Goal: Task Accomplishment & Management: Complete application form

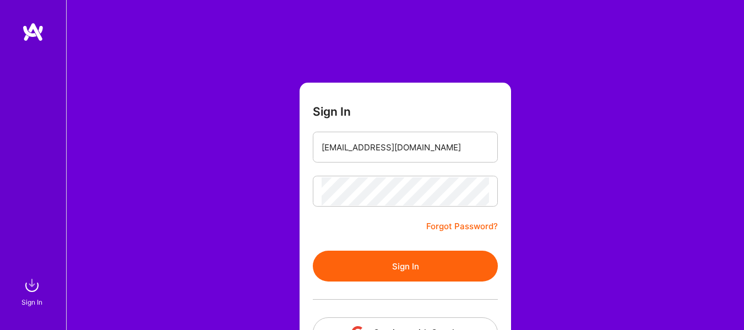
scroll to position [84, 0]
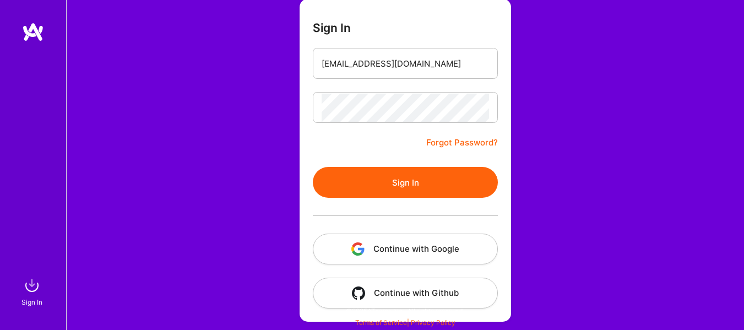
click at [387, 253] on button "Continue with Google" at bounding box center [405, 249] width 185 height 31
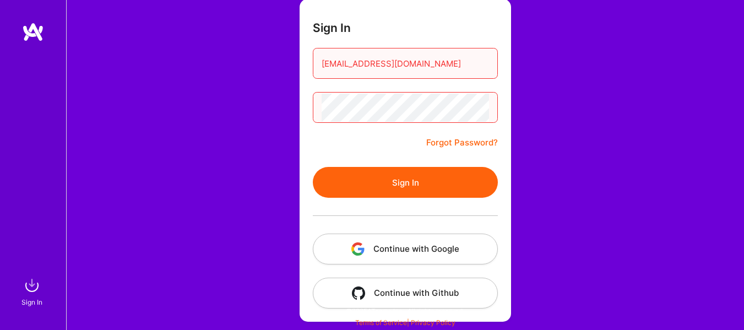
click at [391, 180] on button "Sign In" at bounding box center [405, 182] width 185 height 31
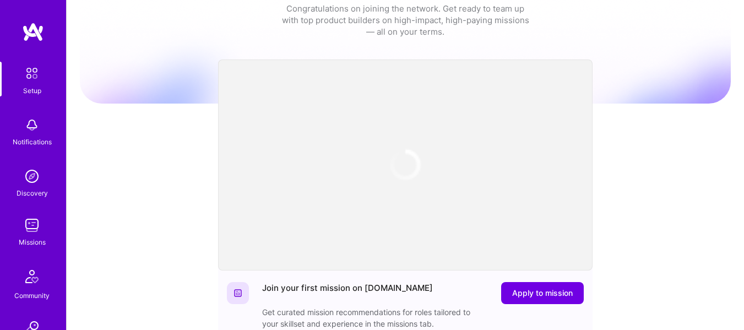
scroll to position [33, 0]
click at [39, 223] on link "Missions" at bounding box center [32, 231] width 68 height 34
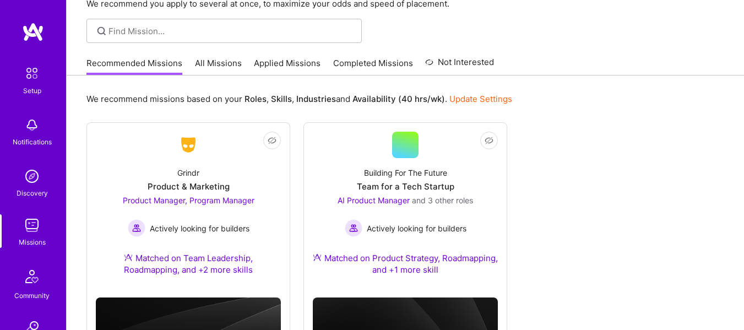
scroll to position [64, 0]
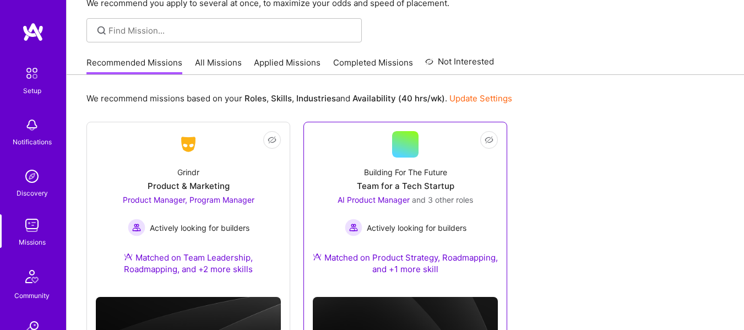
click at [399, 219] on div "Actively looking for builders" at bounding box center [406, 228] width 136 height 18
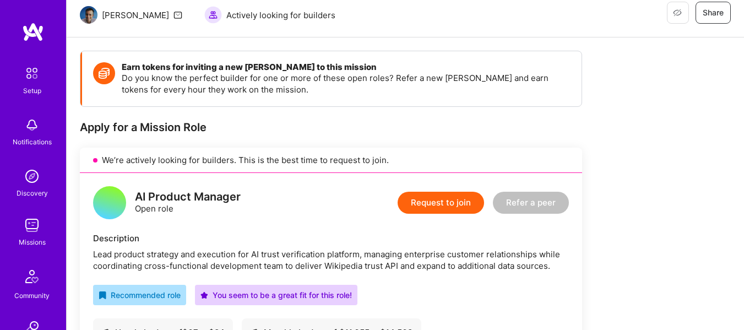
scroll to position [119, 0]
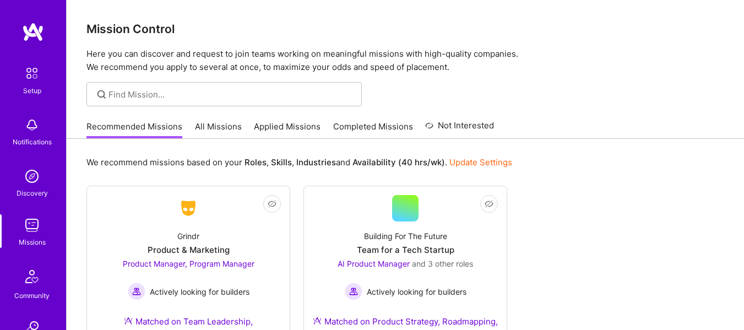
click at [212, 131] on link "All Missions" at bounding box center [218, 130] width 47 height 18
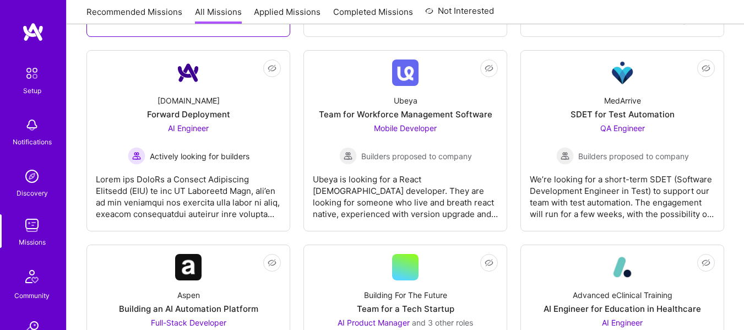
scroll to position [365, 0]
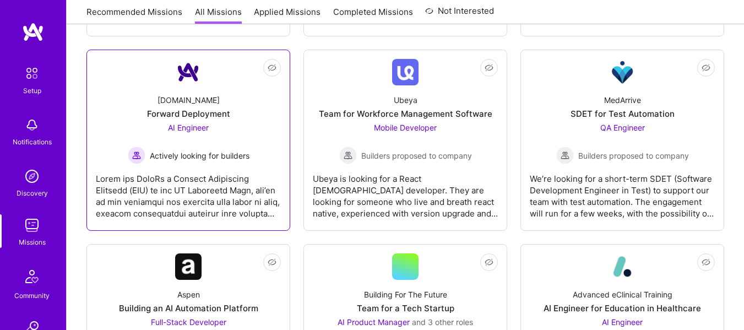
click at [232, 170] on div at bounding box center [188, 191] width 185 height 55
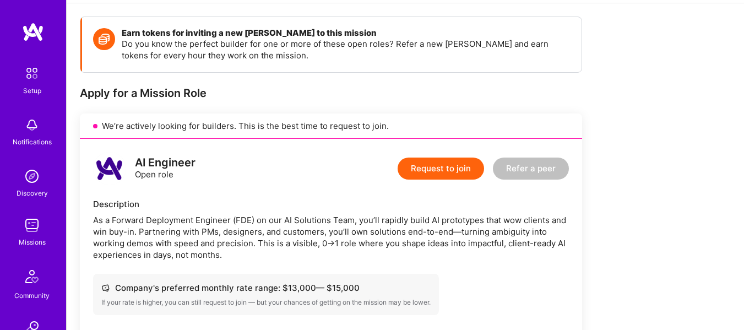
scroll to position [145, 0]
click at [431, 177] on button "Request to join" at bounding box center [441, 168] width 87 height 22
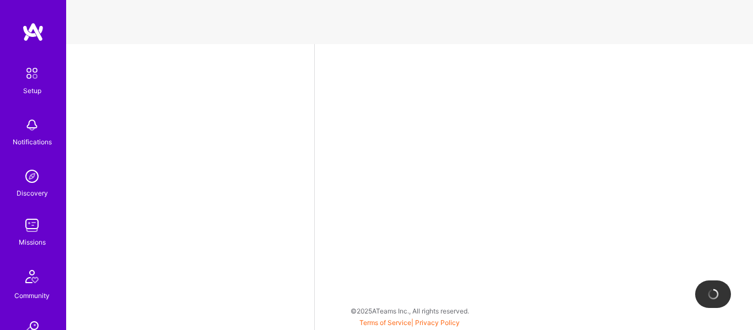
select select "US"
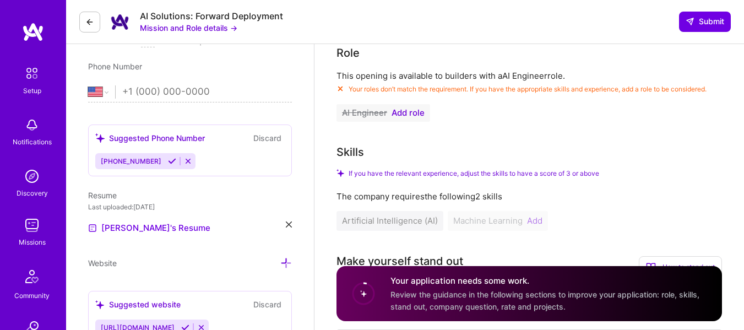
scroll to position [212, 0]
click at [402, 112] on span "Add role" at bounding box center [408, 112] width 33 height 9
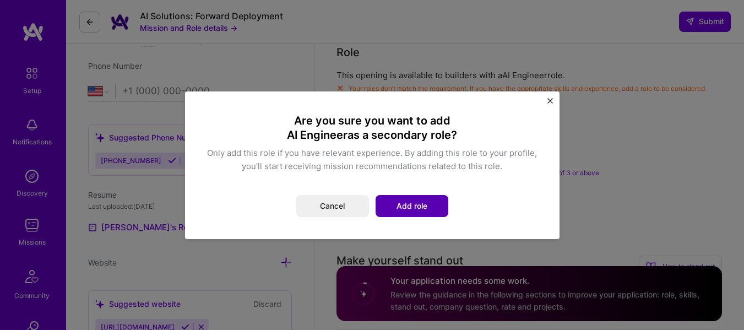
click at [396, 206] on button "Add role" at bounding box center [412, 206] width 73 height 22
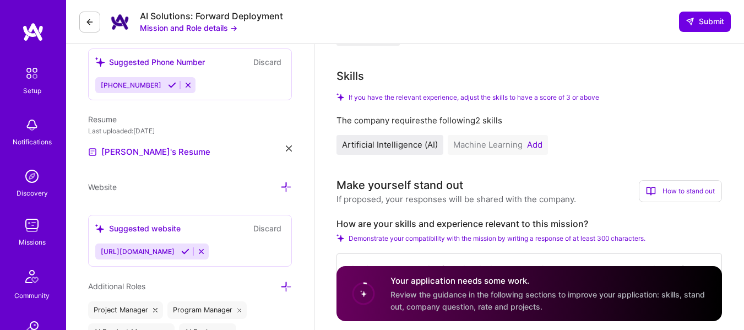
scroll to position [333, 0]
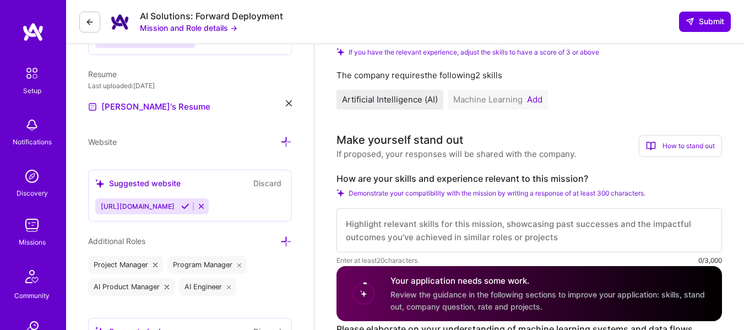
click at [531, 100] on button "Add" at bounding box center [534, 99] width 15 height 9
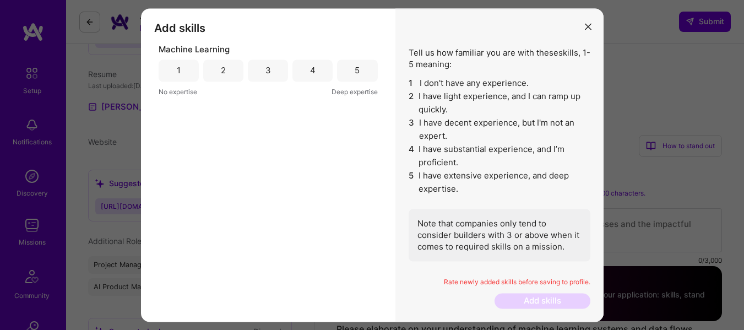
click at [302, 77] on div "4" at bounding box center [313, 71] width 40 height 22
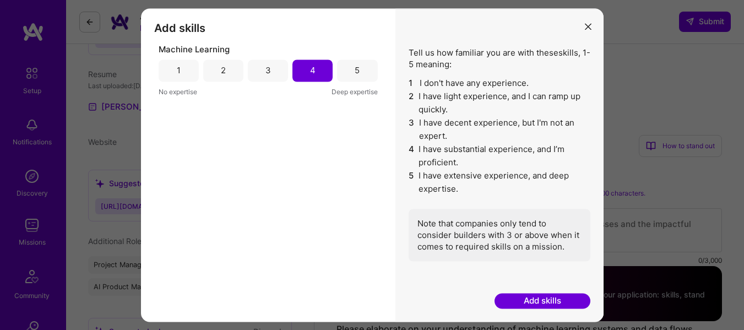
click at [535, 298] on button "Add skills" at bounding box center [543, 301] width 96 height 15
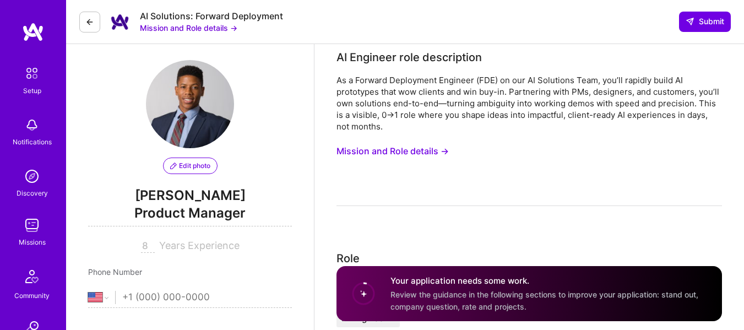
scroll to position [0, 0]
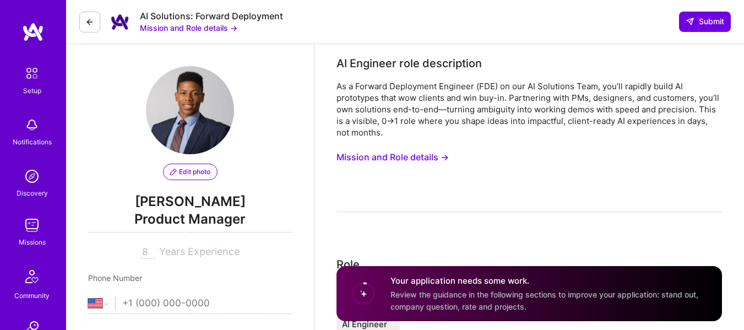
click at [26, 229] on img at bounding box center [32, 225] width 22 height 22
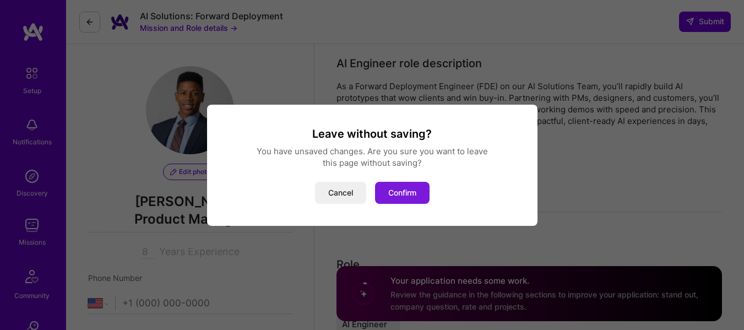
click at [402, 190] on button "Confirm" at bounding box center [402, 193] width 55 height 22
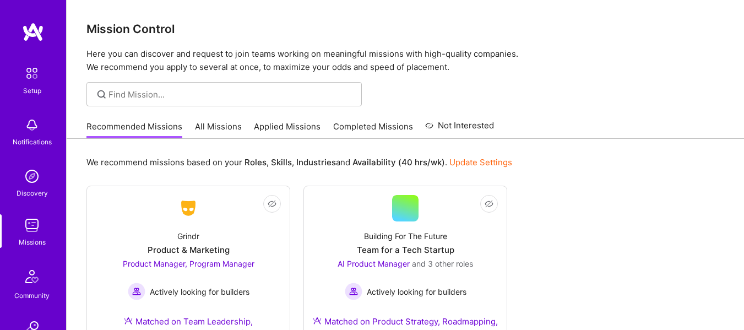
click at [225, 134] on link "All Missions" at bounding box center [218, 130] width 47 height 18
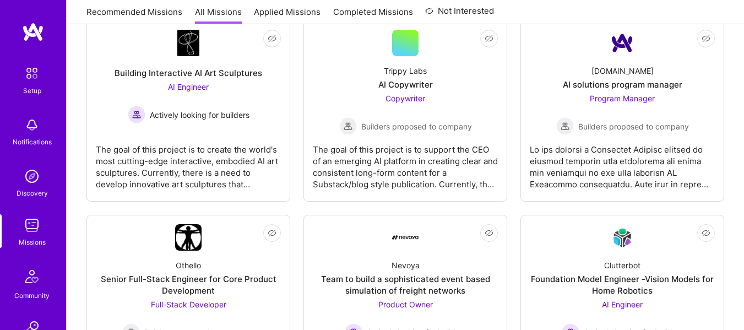
scroll to position [795, 0]
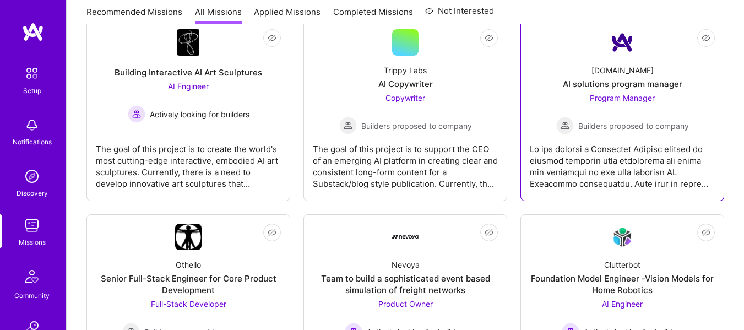
click at [622, 107] on div "Program Manager Builders proposed to company" at bounding box center [622, 113] width 133 height 42
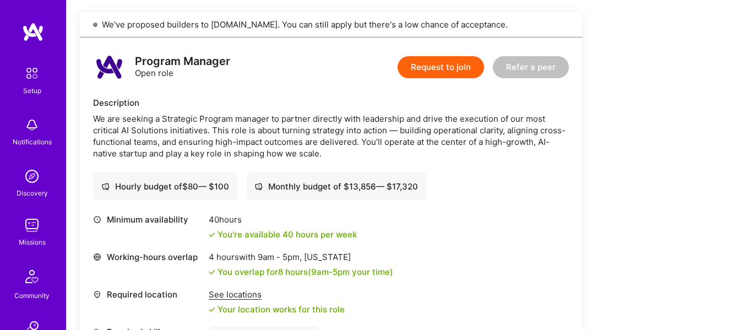
scroll to position [245, 0]
click at [444, 74] on button "Request to join" at bounding box center [441, 68] width 87 height 22
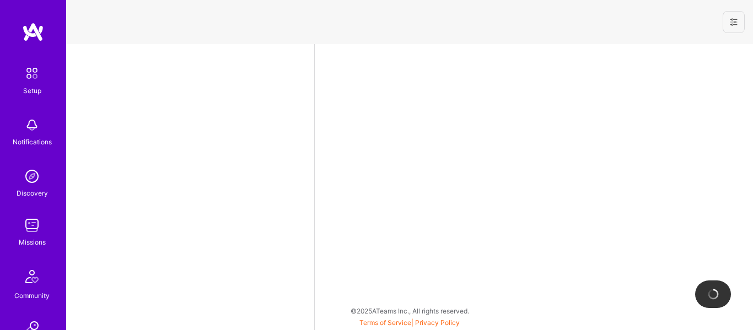
select select "US"
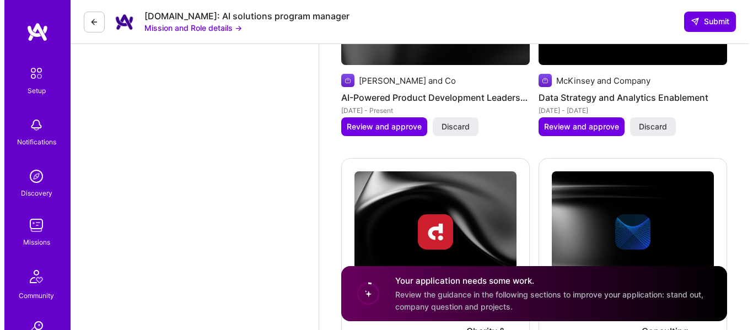
scroll to position [1455, 0]
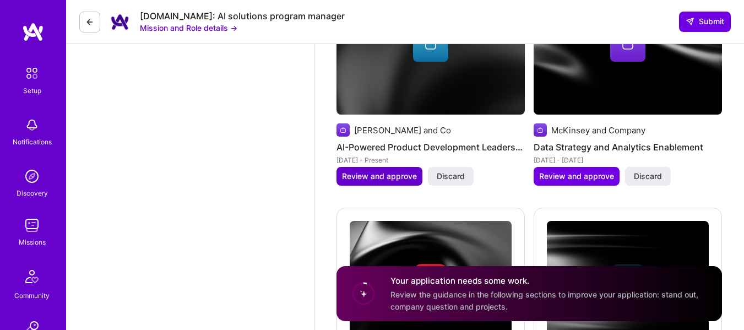
click at [388, 178] on span "Review and approve" at bounding box center [379, 176] width 75 height 11
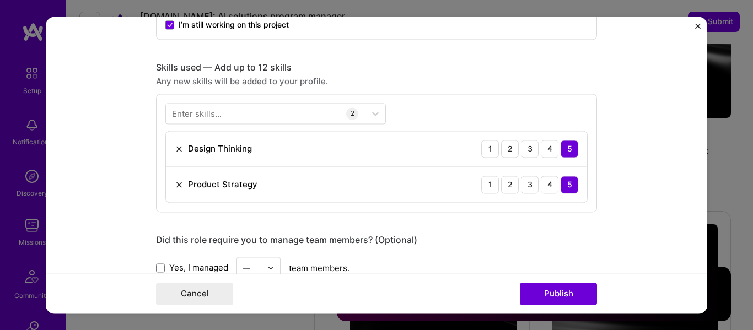
scroll to position [506, 0]
click at [320, 115] on div at bounding box center [265, 113] width 199 height 18
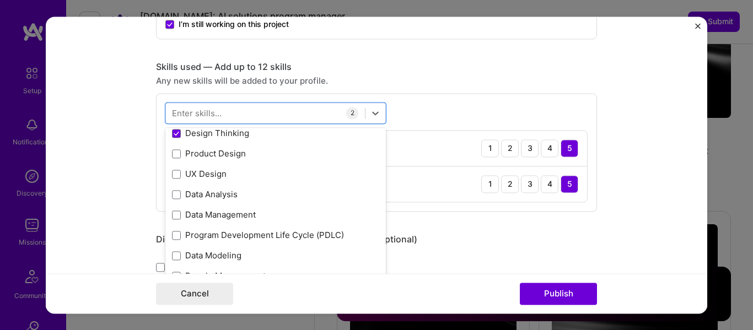
scroll to position [166, 0]
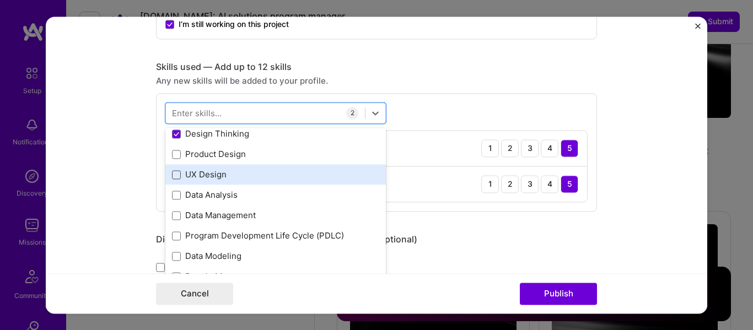
click at [175, 176] on span at bounding box center [176, 174] width 9 height 9
click at [0, 0] on input "checkbox" at bounding box center [0, 0] width 0 height 0
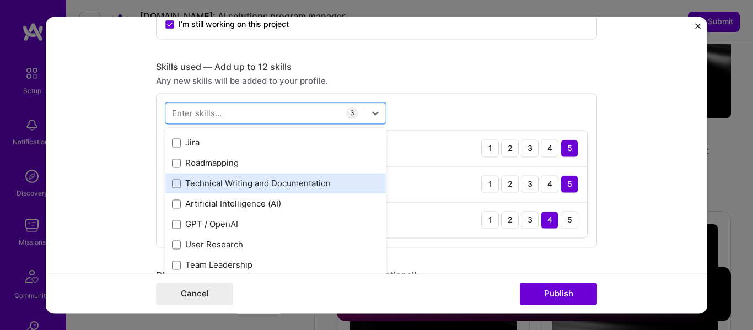
scroll to position [342, 0]
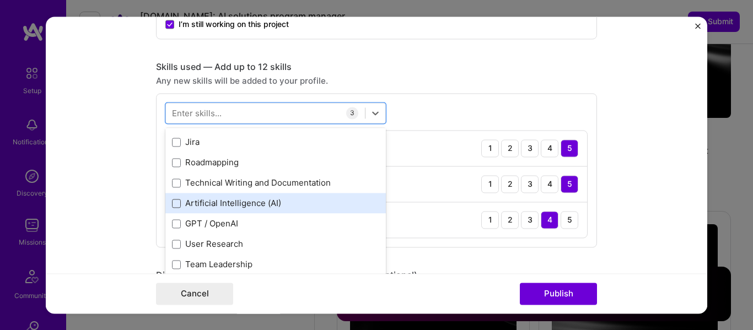
click at [172, 203] on span at bounding box center [176, 203] width 9 height 9
click at [0, 0] on input "checkbox" at bounding box center [0, 0] width 0 height 0
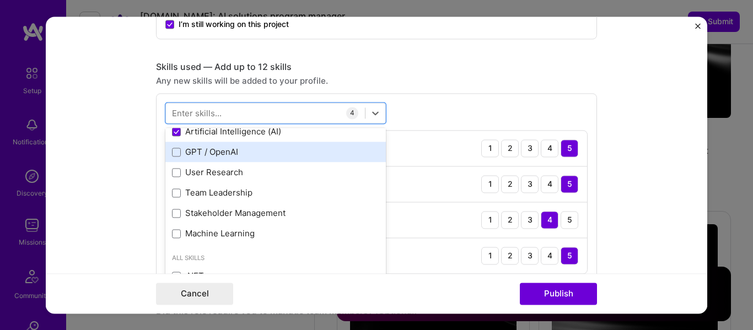
scroll to position [414, 0]
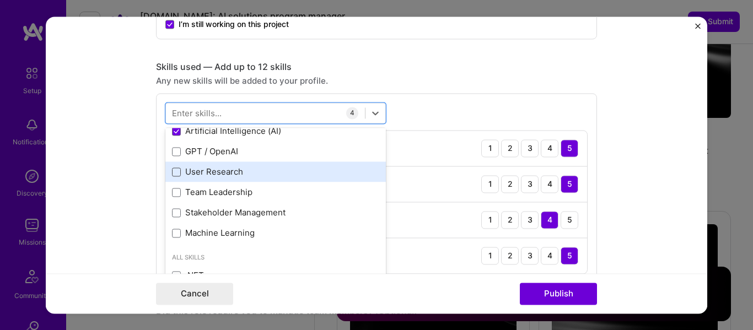
click at [172, 172] on span at bounding box center [176, 171] width 9 height 9
click at [0, 0] on input "checkbox" at bounding box center [0, 0] width 0 height 0
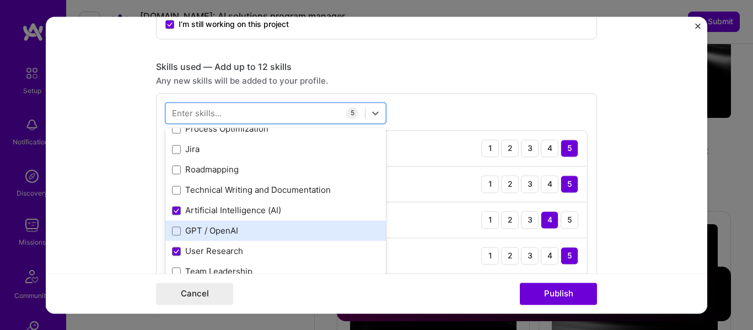
scroll to position [335, 0]
click at [176, 227] on span at bounding box center [176, 230] width 9 height 9
click at [0, 0] on input "checkbox" at bounding box center [0, 0] width 0 height 0
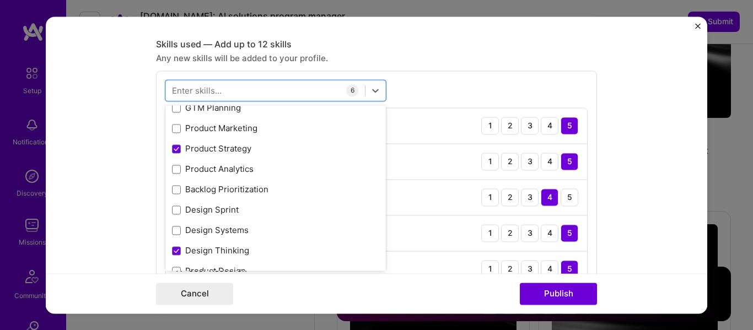
scroll to position [26, 0]
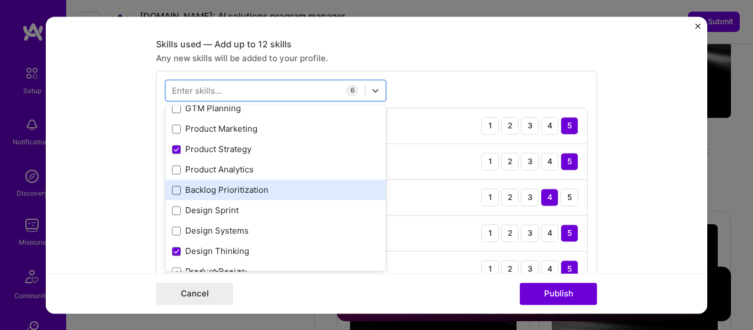
click at [172, 192] on span at bounding box center [176, 190] width 9 height 9
click at [0, 0] on input "checkbox" at bounding box center [0, 0] width 0 height 0
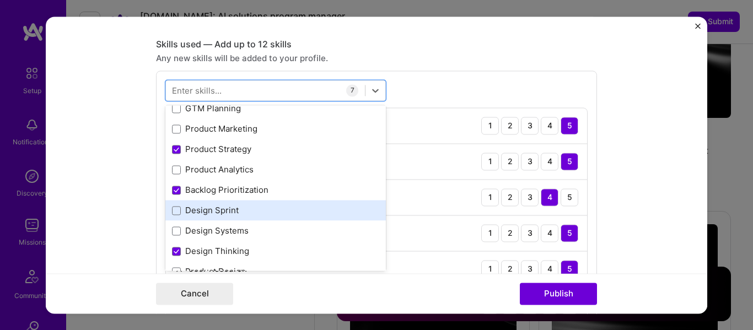
click at [172, 205] on div "Design Sprint" at bounding box center [275, 211] width 207 height 12
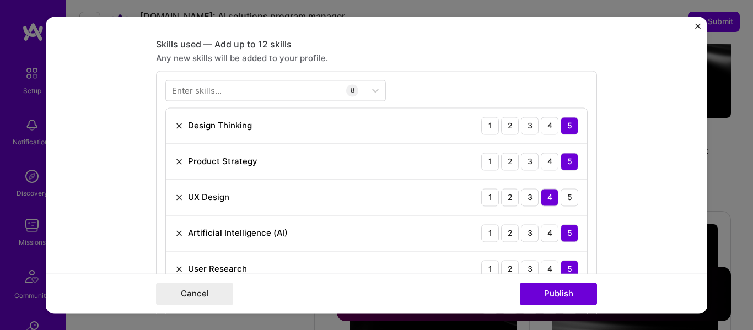
click at [101, 176] on form "Editing suggested project This project is suggested based on your LinkedIn, res…" at bounding box center [376, 165] width 661 height 297
click at [575, 296] on button "Publish" at bounding box center [558, 294] width 77 height 22
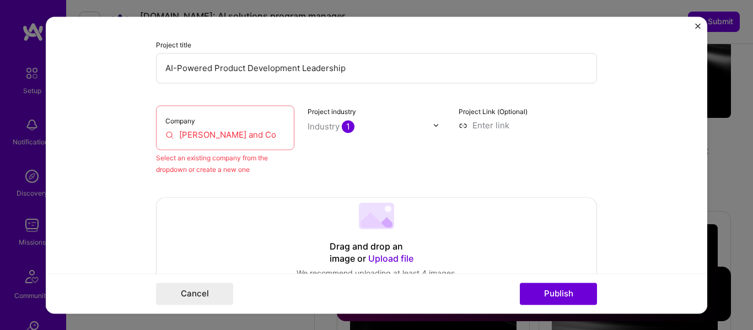
scroll to position [109, 0]
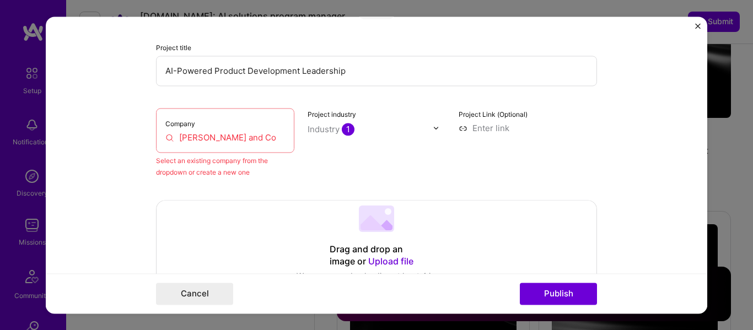
click at [248, 137] on input "[PERSON_NAME] and Co" at bounding box center [225, 138] width 120 height 12
click at [266, 137] on input "[PERSON_NAME] and Co" at bounding box center [225, 138] width 120 height 12
click at [349, 148] on div "Project industry Industry 1" at bounding box center [376, 143] width 138 height 70
click at [435, 128] on img at bounding box center [436, 128] width 7 height 7
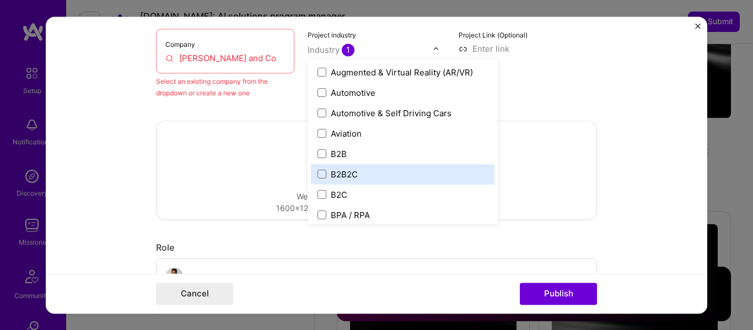
scroll to position [224, 0]
click at [60, 134] on form "Editing suggested project This project is suggested based on your LinkedIn, res…" at bounding box center [376, 165] width 661 height 297
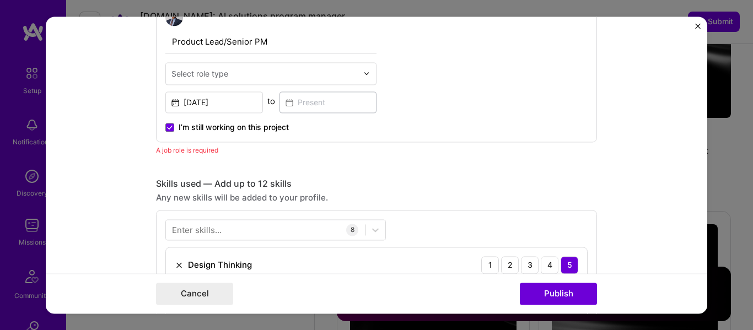
scroll to position [415, 0]
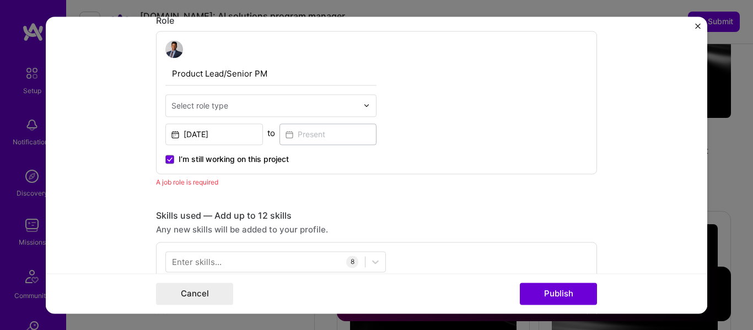
click at [220, 107] on div "Select role type" at bounding box center [199, 106] width 57 height 12
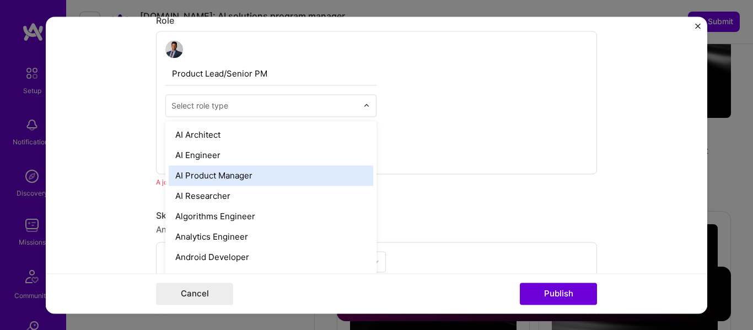
click at [218, 177] on div "AI Product Manager" at bounding box center [271, 175] width 204 height 20
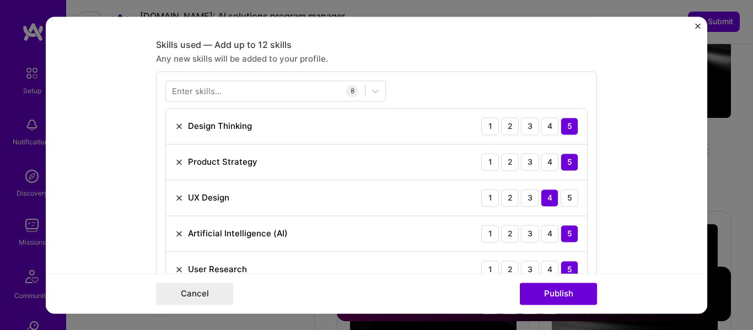
scroll to position [574, 0]
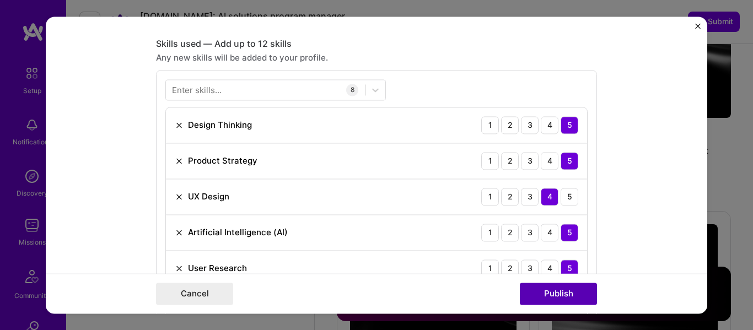
click at [545, 289] on button "Publish" at bounding box center [558, 294] width 77 height 22
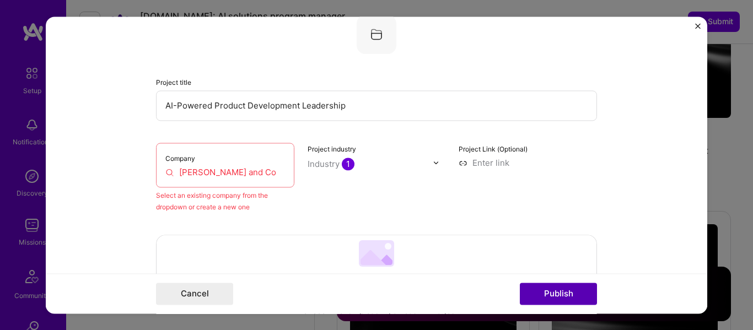
scroll to position [72, 0]
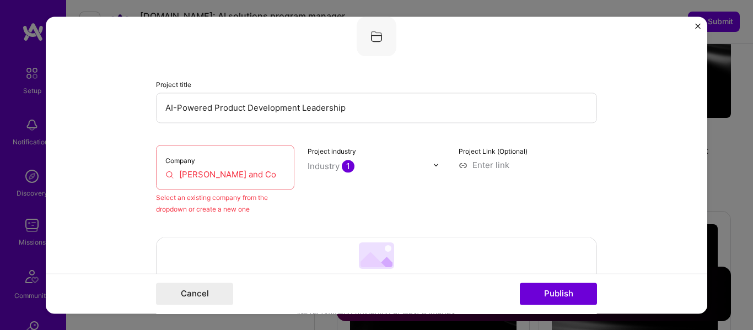
click at [264, 171] on input "[PERSON_NAME] and Co" at bounding box center [225, 175] width 120 height 12
drag, startPoint x: 264, startPoint y: 171, endPoint x: 174, endPoint y: 169, distance: 90.4
click at [174, 169] on input "[PERSON_NAME] and Co" at bounding box center [225, 175] width 120 height 12
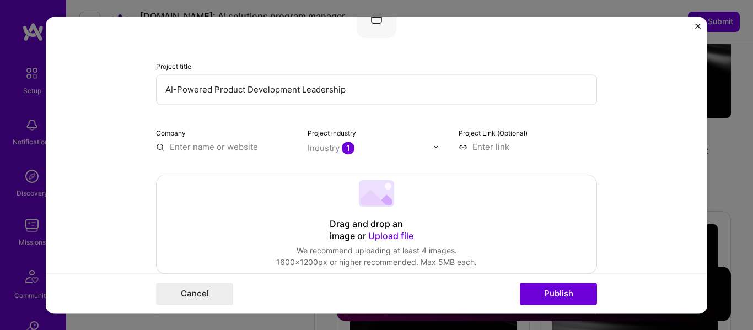
scroll to position [88, 0]
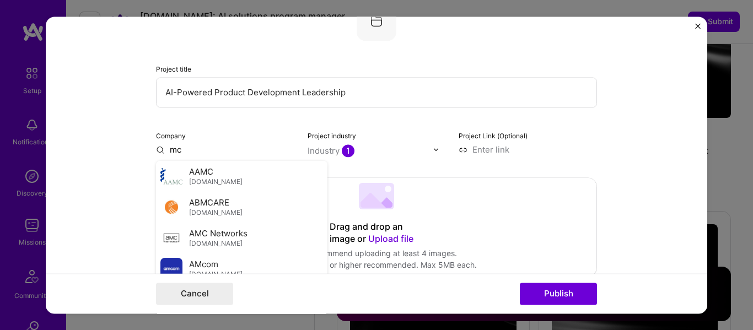
type input "m"
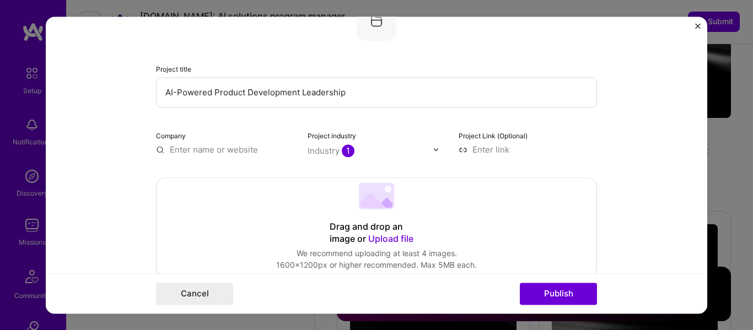
type input "D"
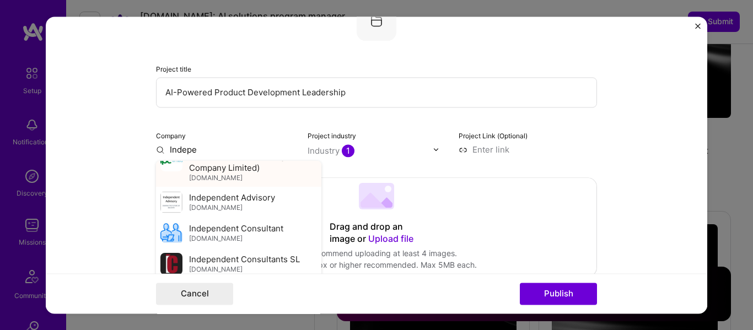
scroll to position [0, 0]
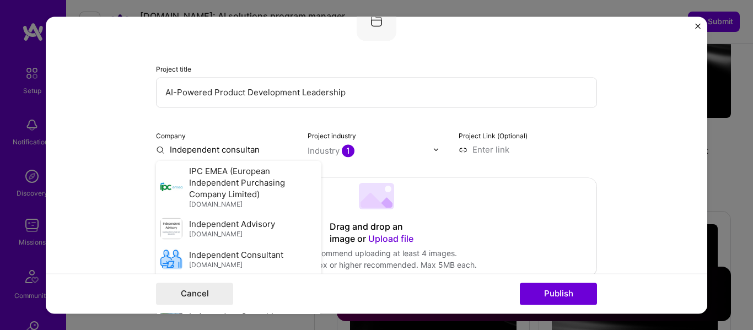
type input "Independent consultant"
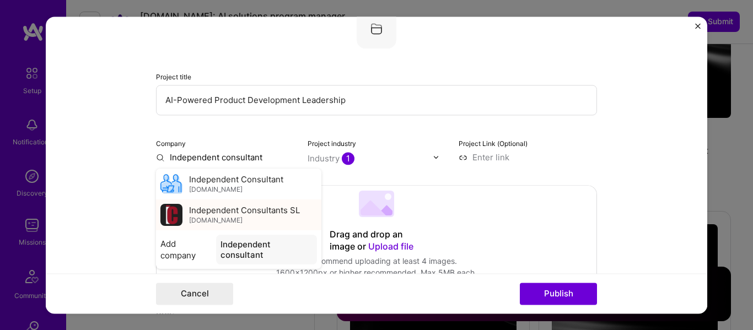
scroll to position [79, 0]
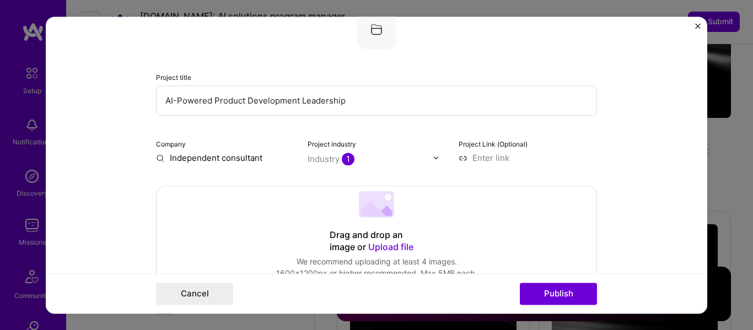
drag, startPoint x: 267, startPoint y: 155, endPoint x: 152, endPoint y: 159, distance: 115.2
click at [156, 159] on input "Independent consultant" at bounding box center [225, 158] width 138 height 12
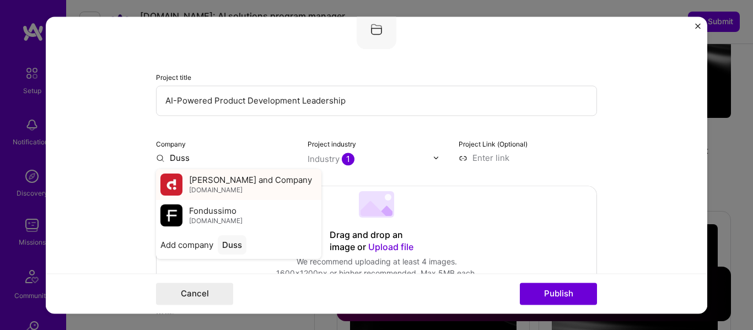
click at [231, 184] on span "[PERSON_NAME] and Company" at bounding box center [250, 180] width 123 height 12
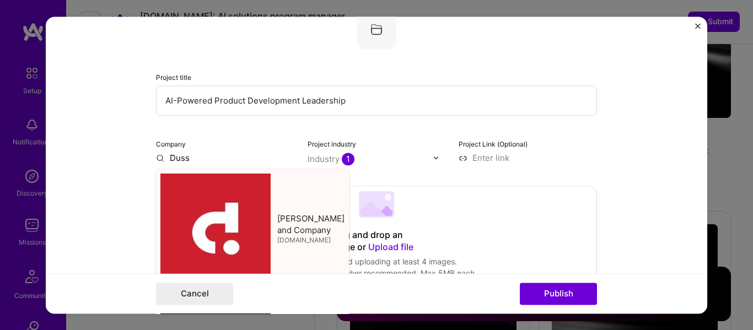
type input "[PERSON_NAME] and Company"
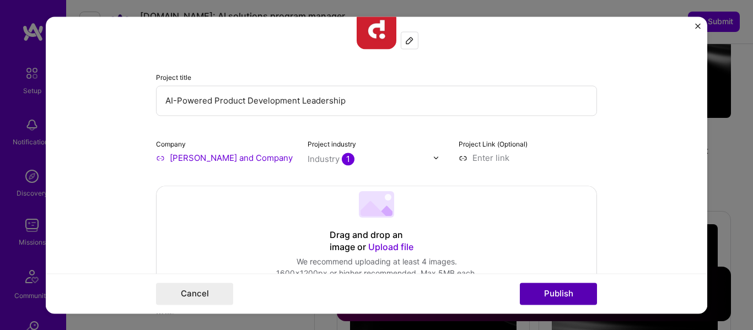
click at [563, 291] on button "Publish" at bounding box center [558, 294] width 77 height 22
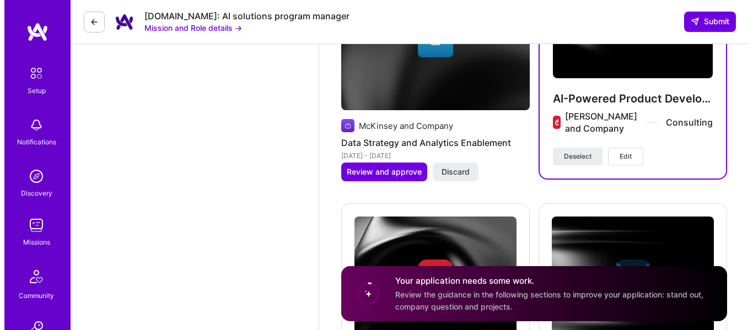
scroll to position [1473, 0]
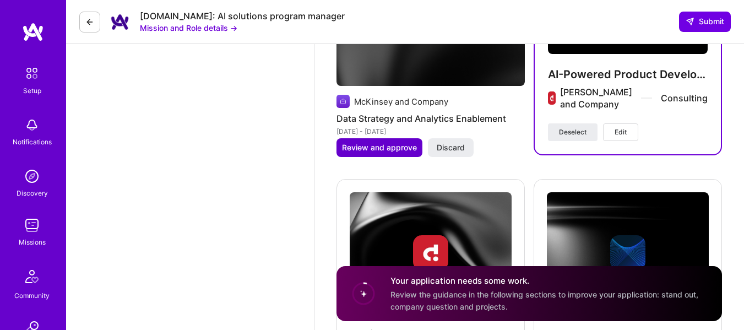
click at [388, 148] on span "Review and approve" at bounding box center [379, 147] width 75 height 11
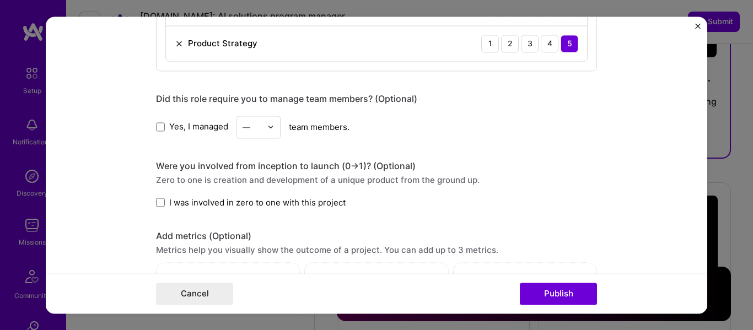
scroll to position [683, 0]
click at [269, 122] on div at bounding box center [273, 126] width 13 height 21
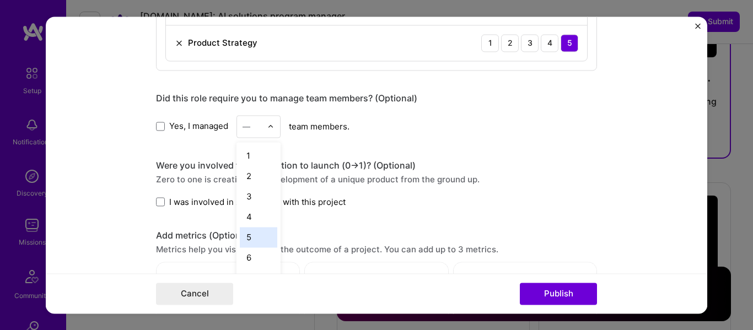
click at [250, 241] on div "5" at bounding box center [258, 237] width 37 height 20
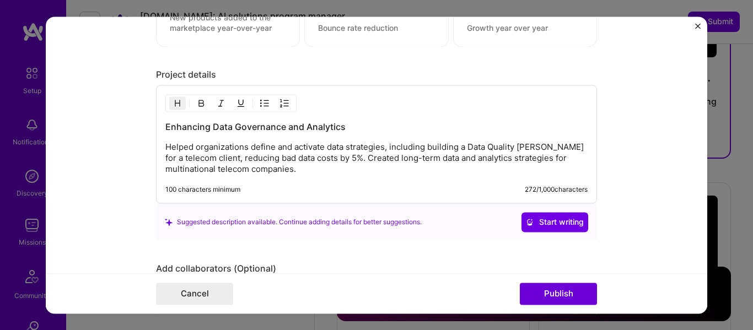
scroll to position [987, 0]
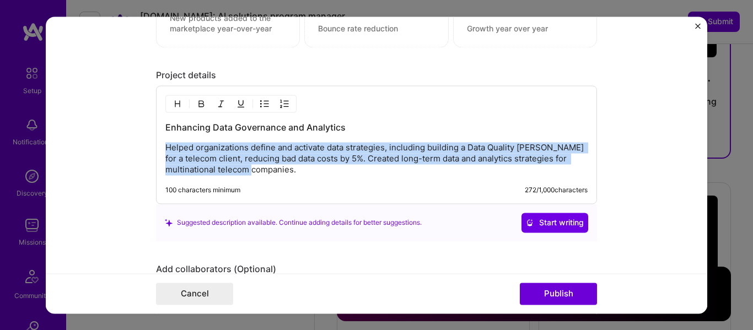
drag, startPoint x: 296, startPoint y: 169, endPoint x: 154, endPoint y: 144, distance: 144.4
click at [156, 144] on div "Enhancing Data Governance and Analytics Helped organizations define and activat…" at bounding box center [376, 144] width 441 height 118
paste div
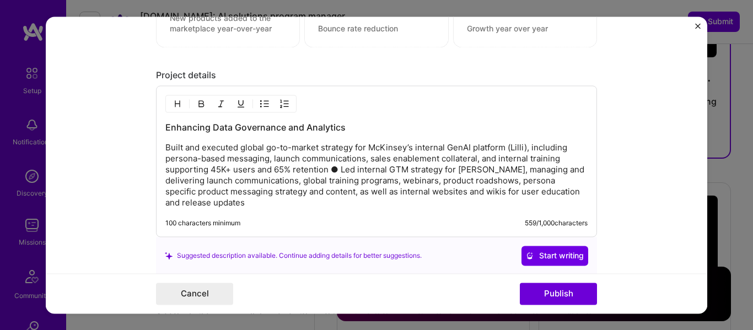
click at [336, 172] on p "Built and executed global go-to-market strategy for McKinsey’s internal GenAI p…" at bounding box center [376, 175] width 422 height 66
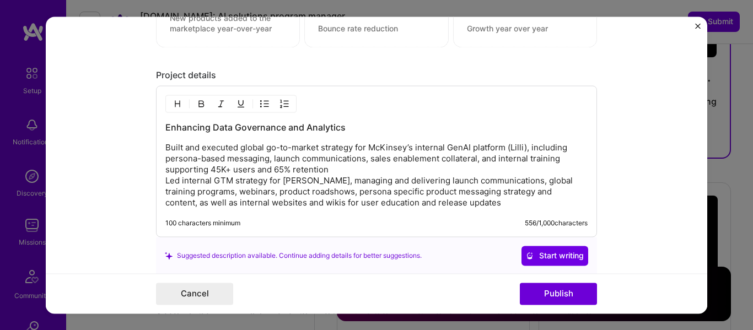
scroll to position [988, 0]
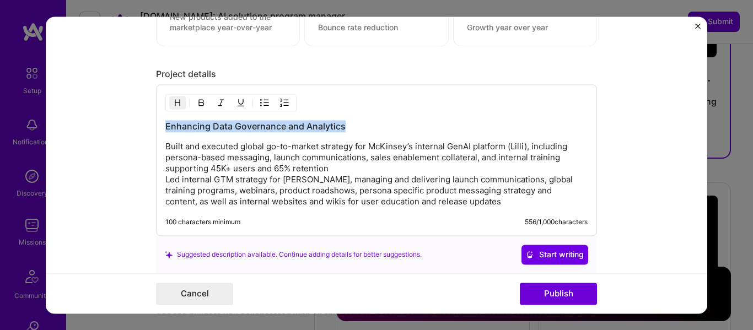
drag, startPoint x: 343, startPoint y: 124, endPoint x: 158, endPoint y: 124, distance: 185.1
click at [158, 124] on div "Enhancing Data Governance and Analytics Built and executed global go-to-market …" at bounding box center [376, 160] width 441 height 152
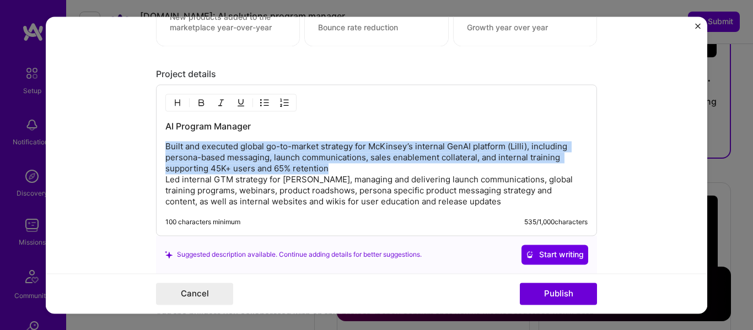
click at [347, 170] on p "Built and executed global go-to-market strategy for McKinsey’s internal GenAI p…" at bounding box center [376, 174] width 422 height 66
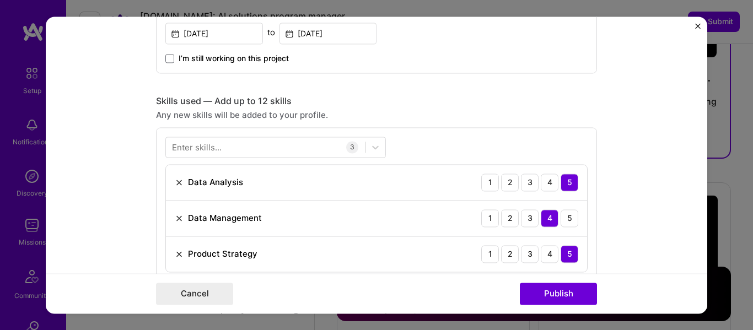
scroll to position [472, 0]
click at [296, 144] on div at bounding box center [265, 147] width 199 height 18
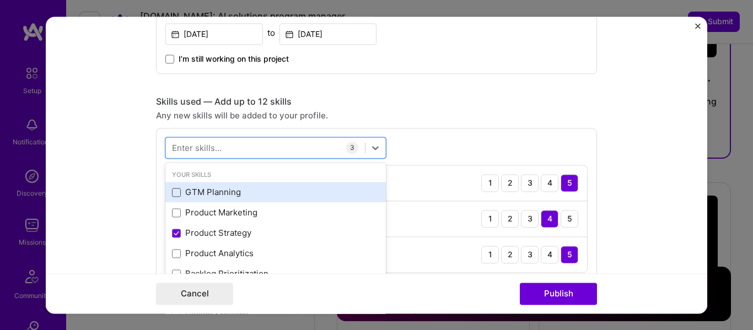
click at [172, 192] on span at bounding box center [176, 192] width 9 height 9
click at [0, 0] on input "checkbox" at bounding box center [0, 0] width 0 height 0
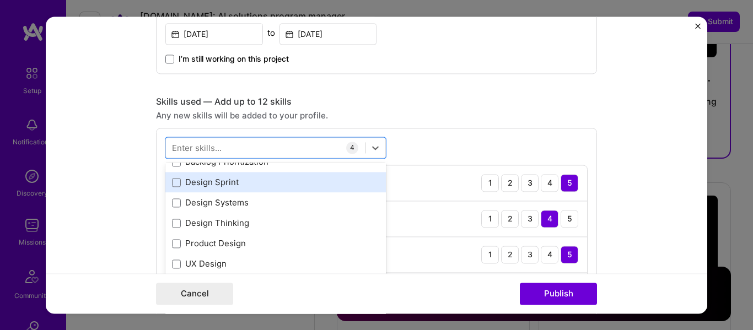
scroll to position [101, 0]
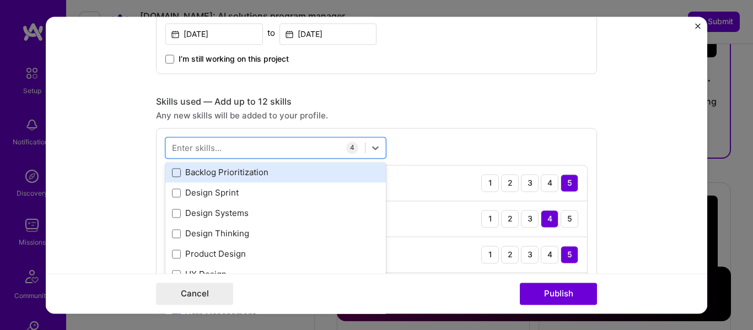
click at [173, 174] on span at bounding box center [176, 172] width 9 height 9
click at [0, 0] on input "checkbox" at bounding box center [0, 0] width 0 height 0
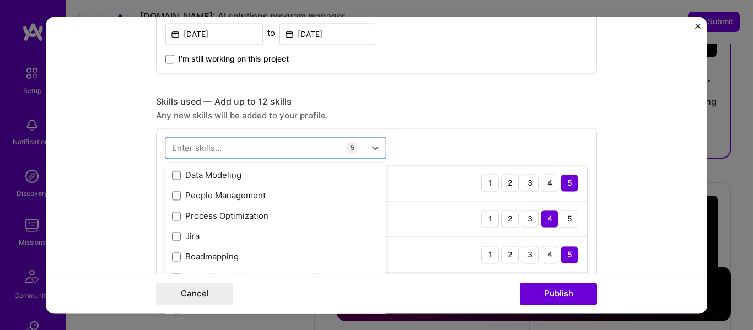
scroll to position [306, 0]
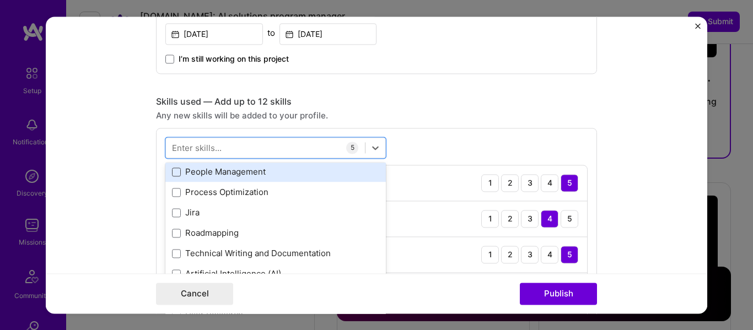
click at [172, 174] on span at bounding box center [176, 171] width 9 height 9
click at [0, 0] on input "checkbox" at bounding box center [0, 0] width 0 height 0
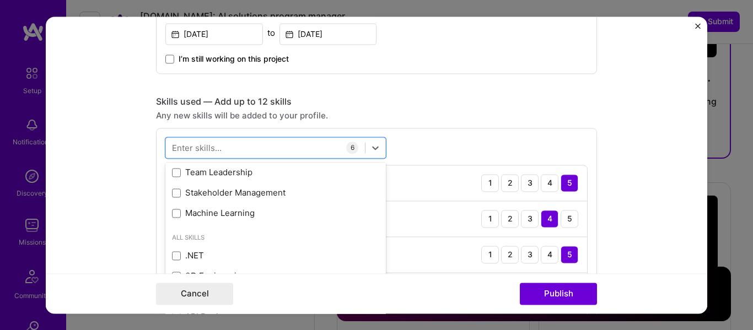
scroll to position [469, 0]
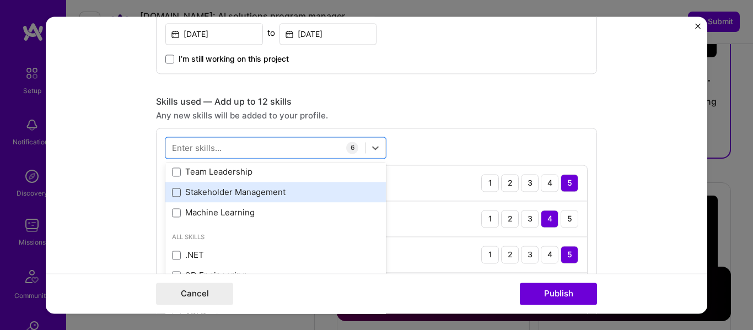
click at [175, 190] on span at bounding box center [176, 192] width 9 height 9
click at [0, 0] on input "checkbox" at bounding box center [0, 0] width 0 height 0
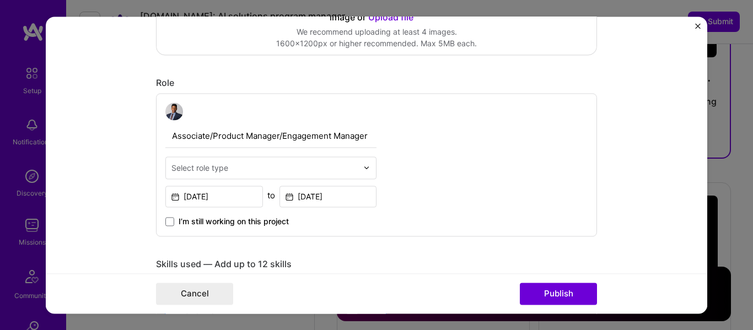
scroll to position [274, 0]
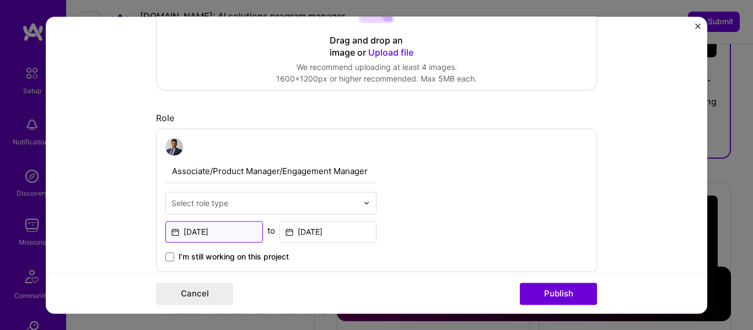
click at [209, 230] on input "[DATE]" at bounding box center [214, 231] width 98 height 21
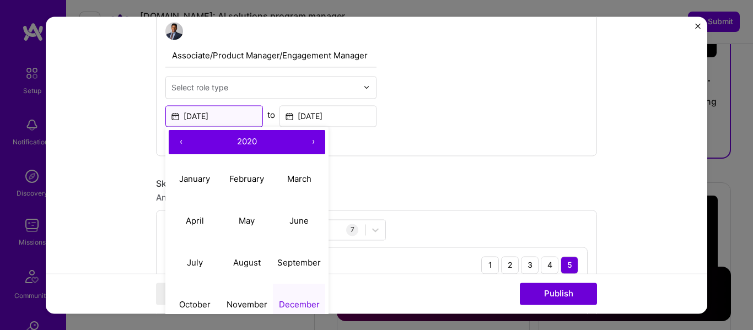
scroll to position [392, 0]
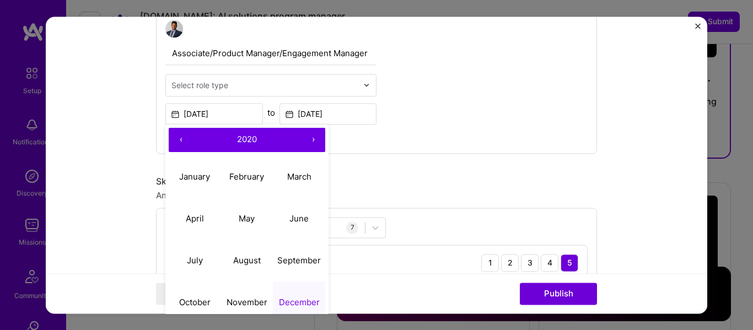
click at [175, 144] on button "‹" at bounding box center [181, 140] width 24 height 24
click at [309, 137] on button "›" at bounding box center [313, 140] width 24 height 24
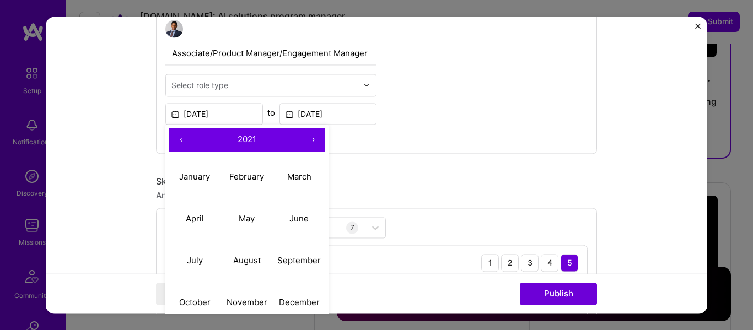
click at [309, 137] on button "›" at bounding box center [313, 140] width 24 height 24
click at [171, 136] on button "‹" at bounding box center [181, 140] width 24 height 24
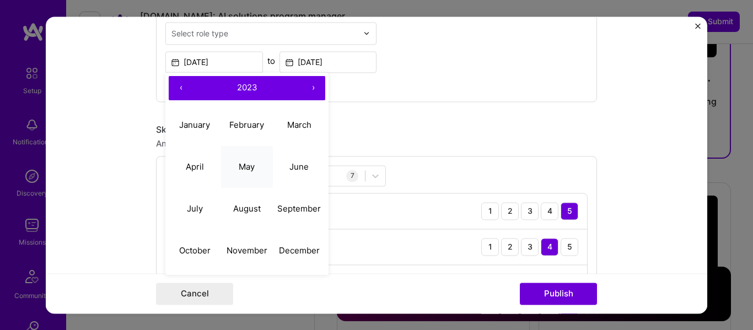
scroll to position [442, 0]
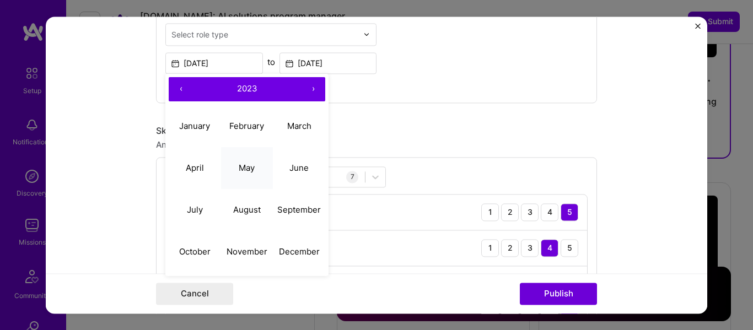
click at [230, 170] on button "May" at bounding box center [247, 168] width 52 height 42
type input "[DATE]"
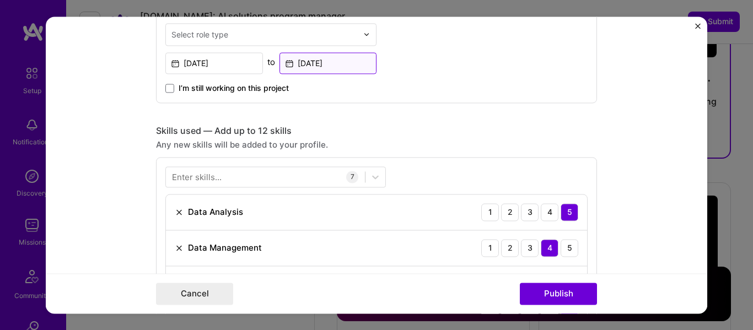
click at [345, 58] on input "[DATE]" at bounding box center [328, 62] width 98 height 21
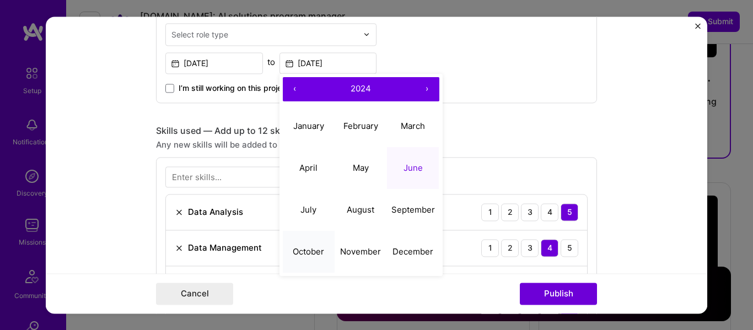
click at [316, 251] on abbr "October" at bounding box center [308, 251] width 31 height 10
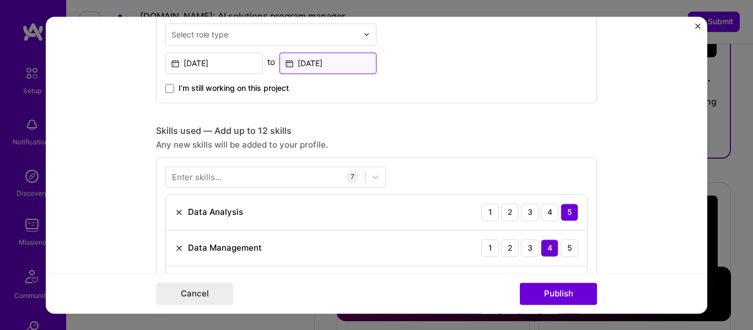
click at [333, 73] on input "[DATE]" at bounding box center [328, 62] width 98 height 21
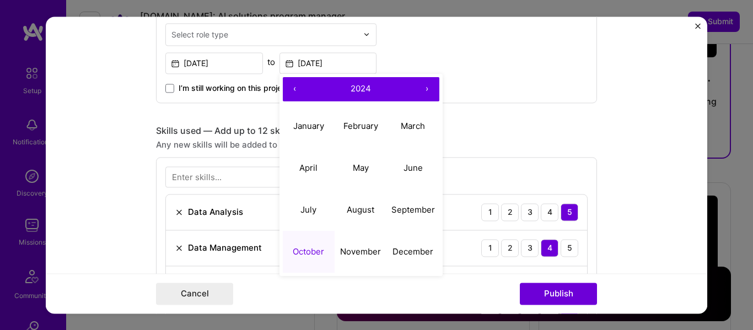
click at [292, 88] on button "‹" at bounding box center [295, 89] width 24 height 24
click at [361, 248] on abbr "November" at bounding box center [360, 251] width 41 height 10
type input "[DATE]"
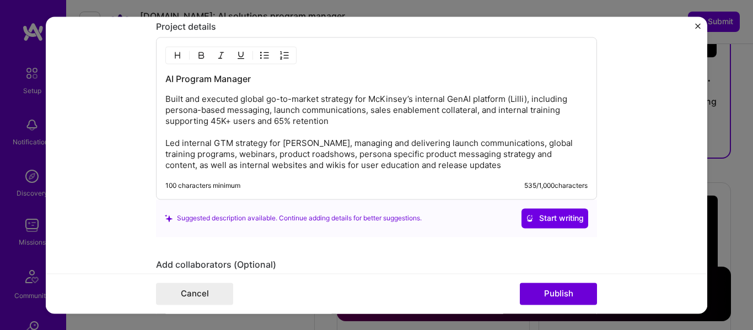
scroll to position [1179, 0]
drag, startPoint x: 248, startPoint y: 78, endPoint x: 155, endPoint y: 78, distance: 93.1
click at [156, 78] on div "AI Program Manager Built and executed global go-to-market strategy for McKinsey…" at bounding box center [376, 117] width 441 height 163
copy h3 "AI Program Manager"
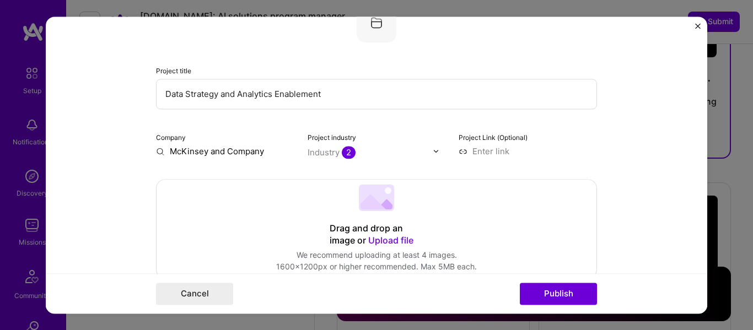
scroll to position [52, 0]
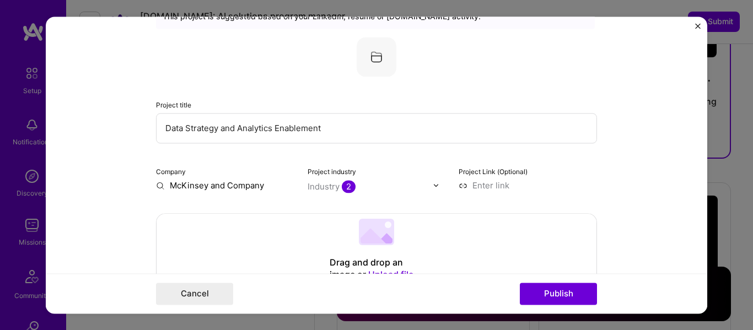
click at [338, 122] on input "Data Strategy and Analytics Enablement" at bounding box center [376, 128] width 441 height 30
paste input "AI Program Manager"
type input "AI Program Manager"
click at [556, 291] on button "Publish" at bounding box center [558, 294] width 77 height 22
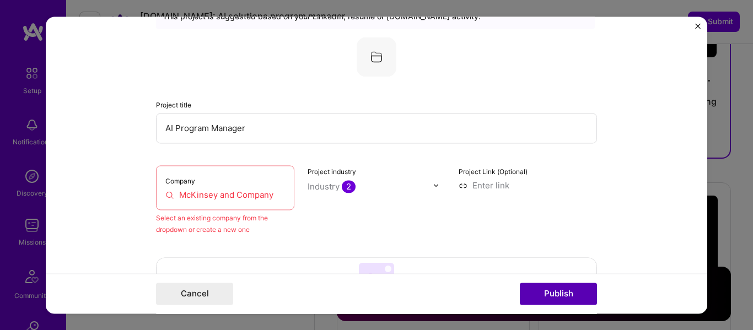
scroll to position [72, 0]
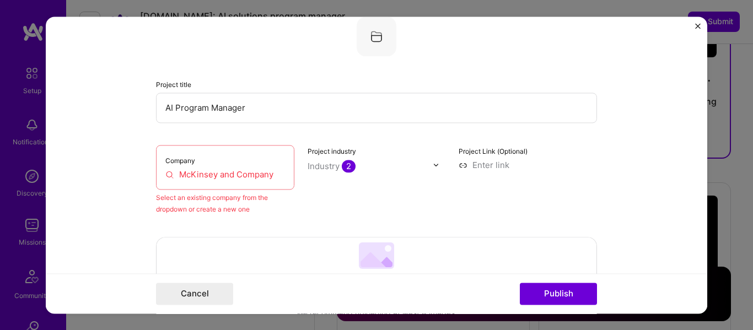
click at [226, 169] on input "McKinsey and Company" at bounding box center [225, 175] width 120 height 12
drag, startPoint x: 269, startPoint y: 175, endPoint x: 208, endPoint y: 177, distance: 60.6
click at [208, 177] on input "McKinsey and Company" at bounding box center [225, 175] width 120 height 12
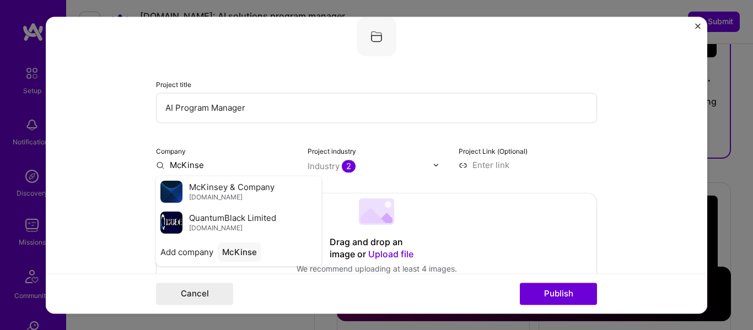
click at [208, 177] on div "McKinsey & Company [DOMAIN_NAME]" at bounding box center [238, 191] width 165 height 31
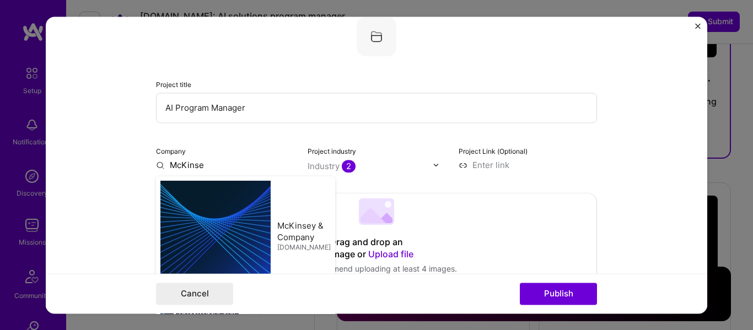
type input "McKinsey & Company"
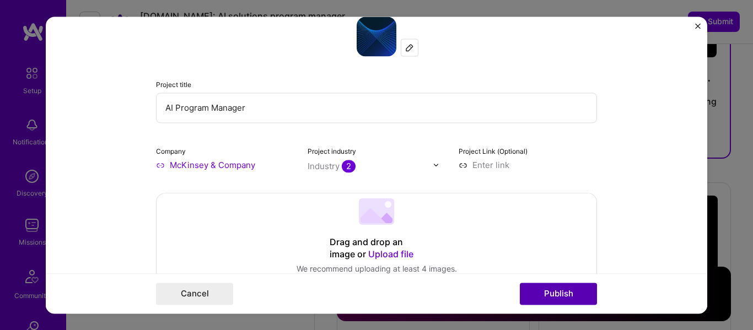
click at [570, 288] on button "Publish" at bounding box center [558, 294] width 77 height 22
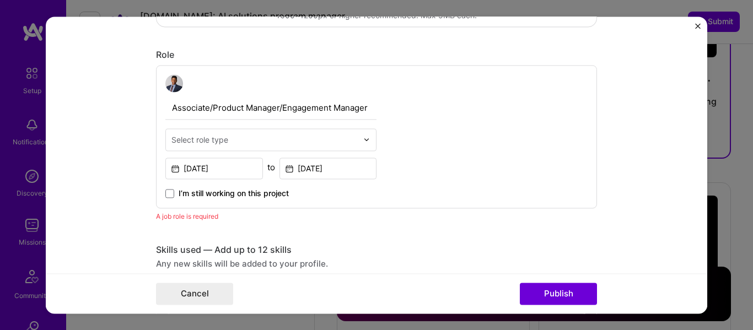
scroll to position [386, 0]
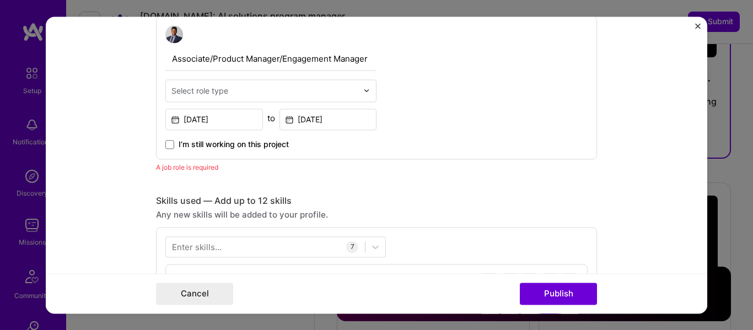
click at [210, 90] on div "Select role type" at bounding box center [199, 91] width 57 height 12
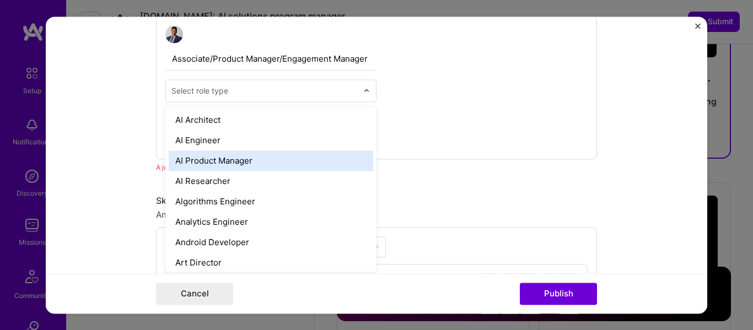
click at [241, 156] on div "AI Product Manager" at bounding box center [271, 160] width 204 height 20
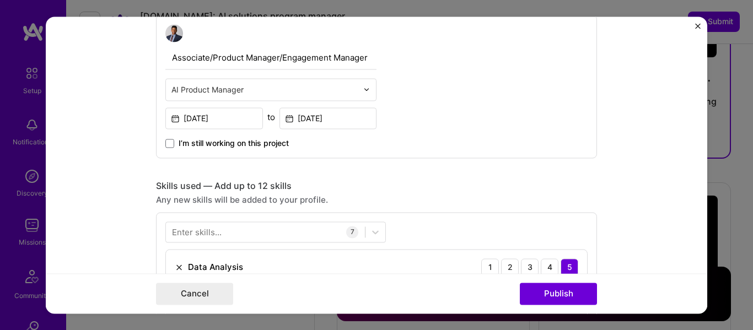
scroll to position [391, 0]
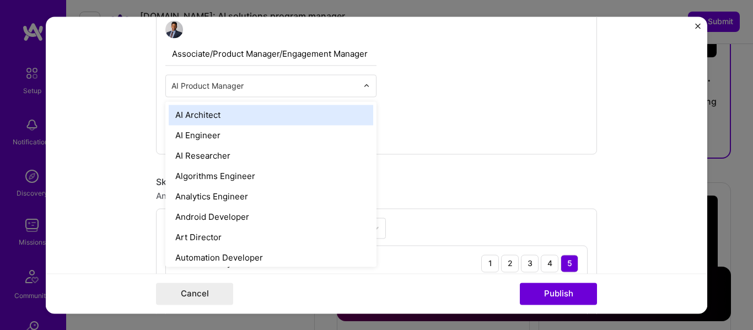
click at [244, 88] on input "text" at bounding box center [264, 86] width 186 height 12
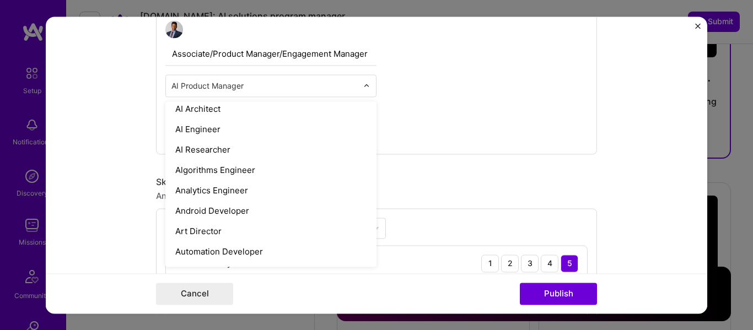
scroll to position [0, 0]
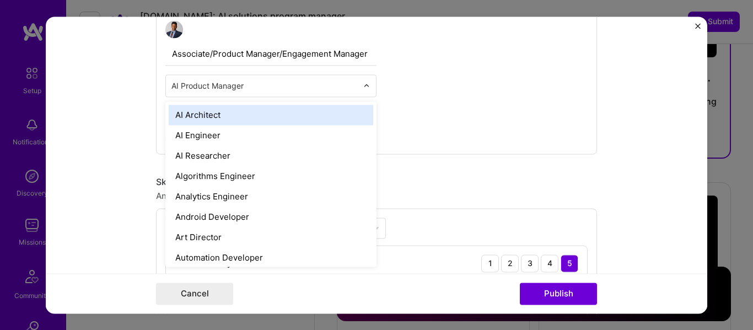
click at [204, 85] on input "text" at bounding box center [264, 86] width 186 height 12
drag, startPoint x: 207, startPoint y: 85, endPoint x: 296, endPoint y: 84, distance: 88.7
click at [296, 84] on input "text" at bounding box center [264, 86] width 186 height 12
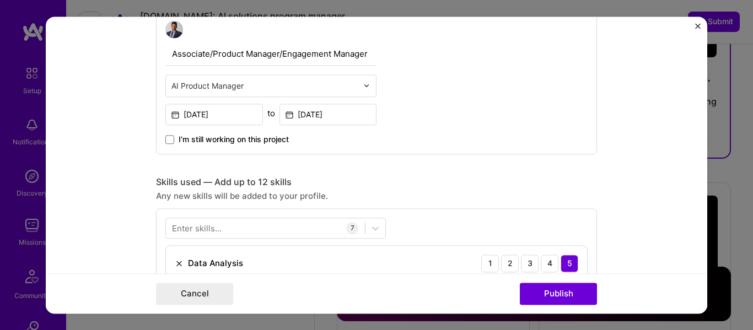
click at [237, 77] on div "AI Product Manager" at bounding box center [264, 85] width 197 height 21
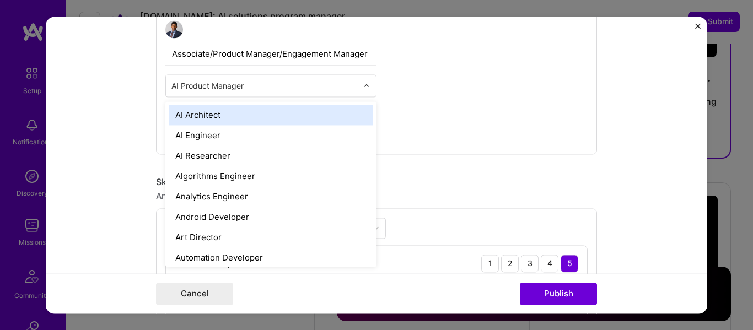
click at [237, 82] on input "text" at bounding box center [264, 86] width 186 height 12
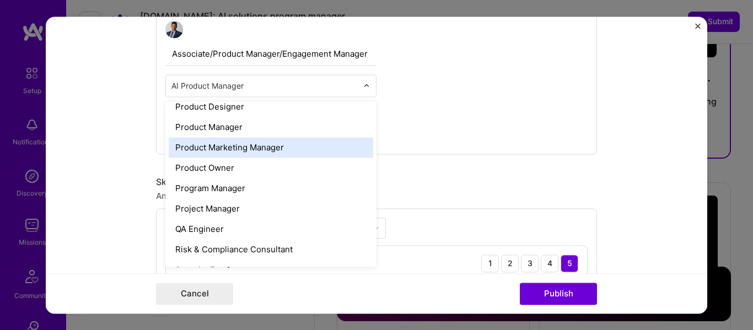
scroll to position [988, 0]
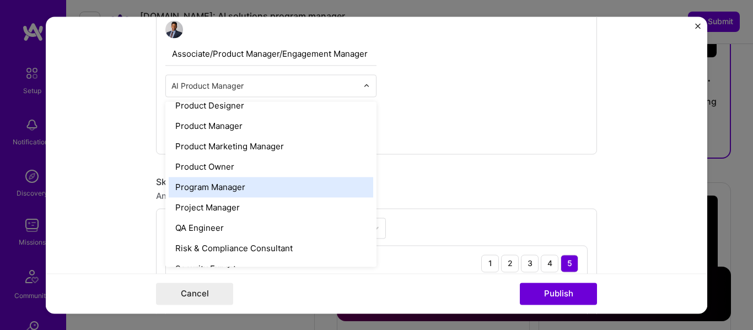
click at [236, 190] on div "Program Manager" at bounding box center [271, 187] width 204 height 20
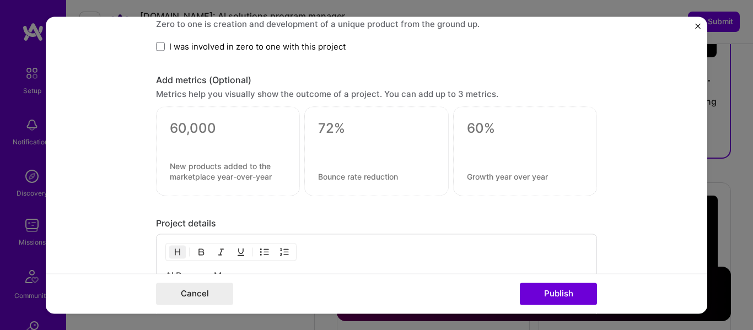
scroll to position [981, 0]
click at [568, 295] on button "Publish" at bounding box center [558, 294] width 77 height 22
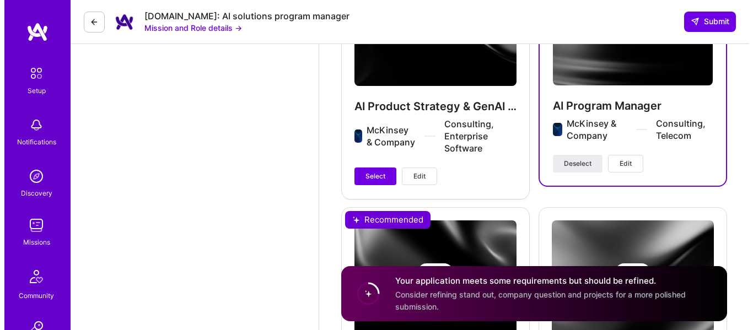
scroll to position [1707, 0]
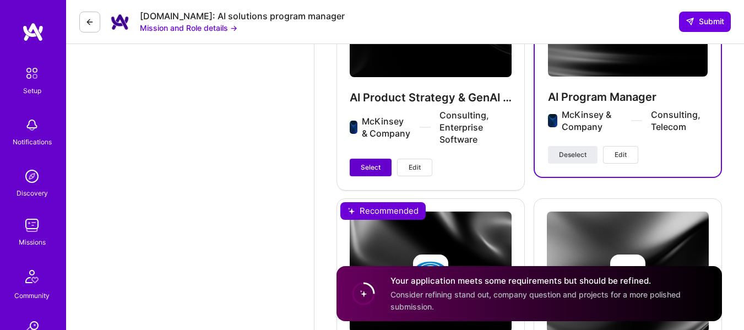
click at [376, 163] on span "Select" at bounding box center [371, 168] width 20 height 10
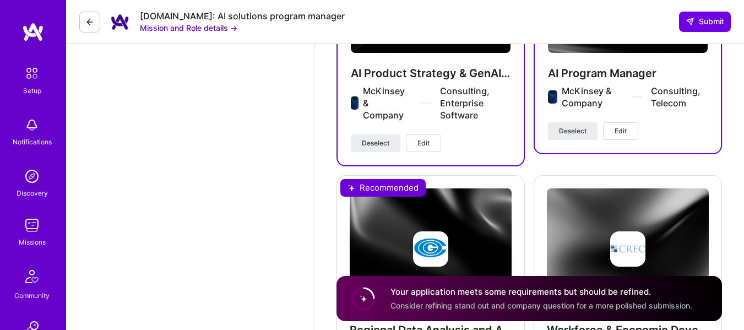
click at [431, 132] on div "AI Product Strategy & GenAI Enablement McKinsey & Company Consulting, Enterpris…" at bounding box center [431, 100] width 160 height 68
click at [431, 136] on button "Edit" at bounding box center [423, 143] width 35 height 18
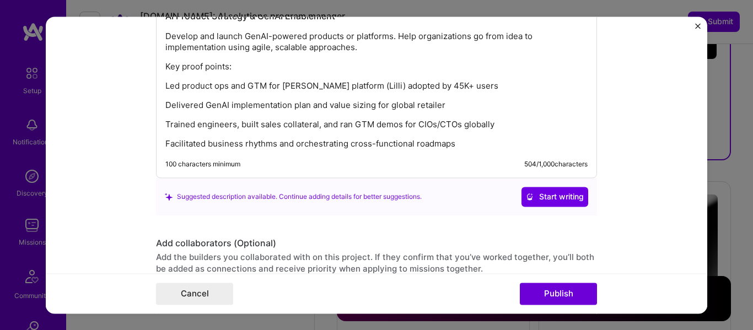
scroll to position [1107, 0]
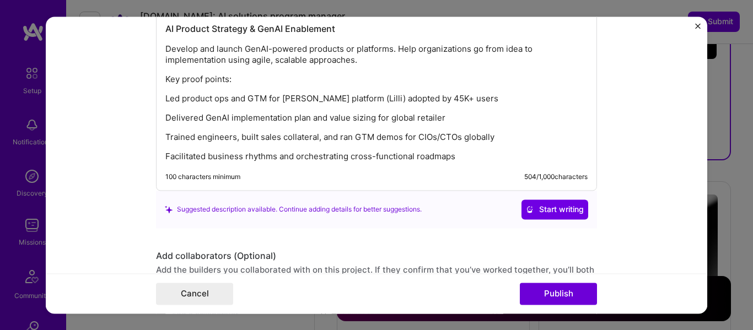
click at [403, 147] on div "AI Product Strategy & GenAI Enablement Develop and launch GenAI-powered product…" at bounding box center [376, 92] width 422 height 139
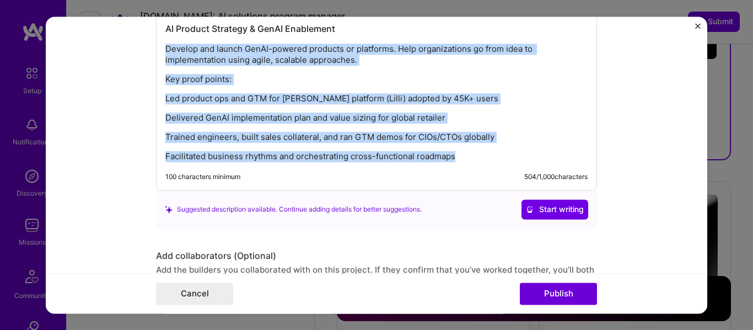
drag, startPoint x: 461, startPoint y: 156, endPoint x: 157, endPoint y: 51, distance: 321.5
click at [157, 51] on div "AI Product Strategy & GenAI Enablement Develop and launch GenAI-powered product…" at bounding box center [376, 89] width 441 height 204
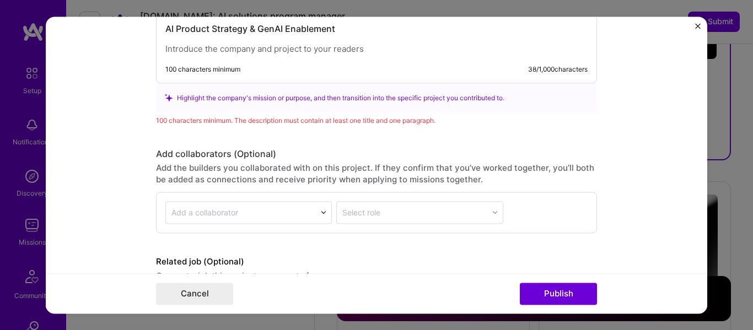
scroll to position [1068, 0]
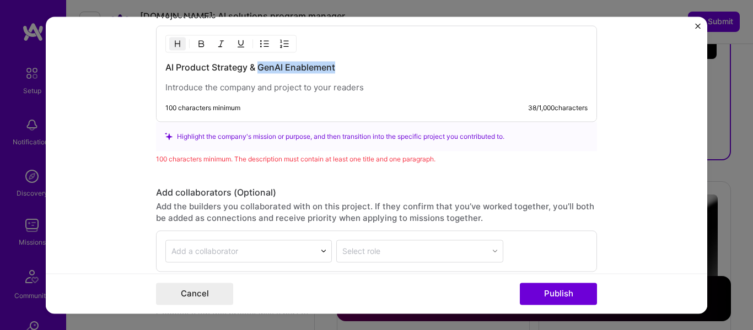
drag, startPoint x: 255, startPoint y: 68, endPoint x: 343, endPoint y: 64, distance: 88.2
click at [343, 64] on h3 "AI Product Strategy & GenAI Enablement" at bounding box center [376, 67] width 422 height 12
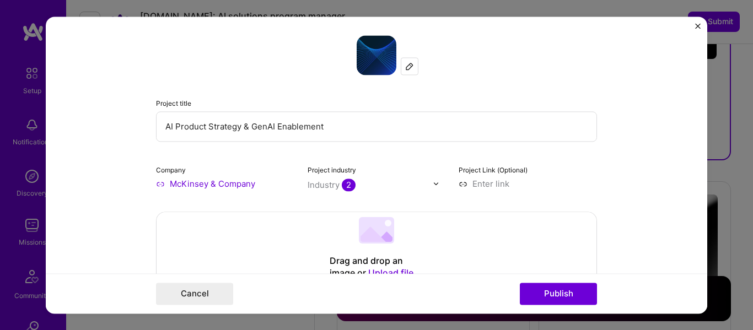
scroll to position [0, 0]
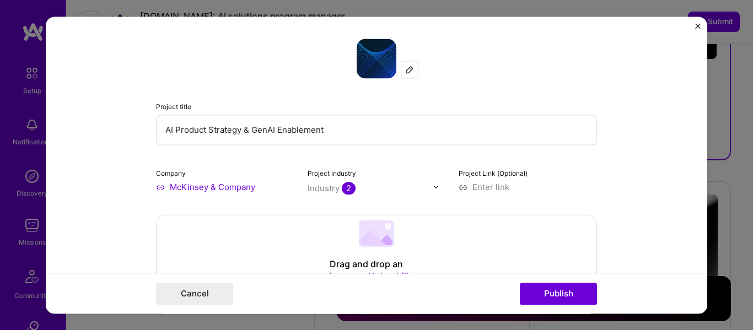
drag, startPoint x: 248, startPoint y: 131, endPoint x: 364, endPoint y: 139, distance: 116.0
click at [364, 139] on input "AI Product Strategy & GenAI Enablement" at bounding box center [376, 130] width 441 height 30
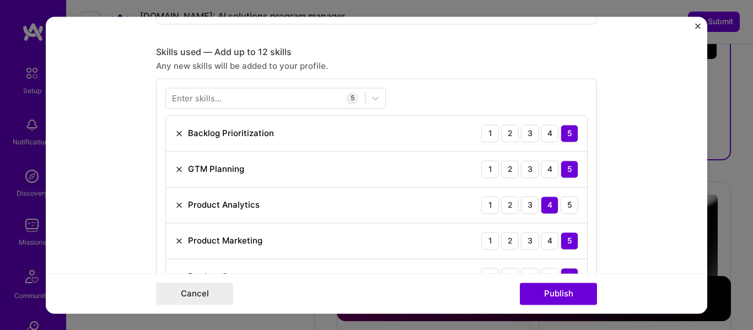
scroll to position [368, 0]
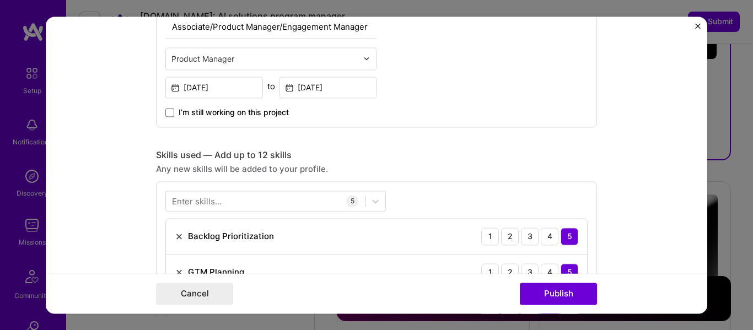
type input "AI Product Strategy & Delivery"
click at [209, 88] on input "[DATE]" at bounding box center [214, 87] width 98 height 21
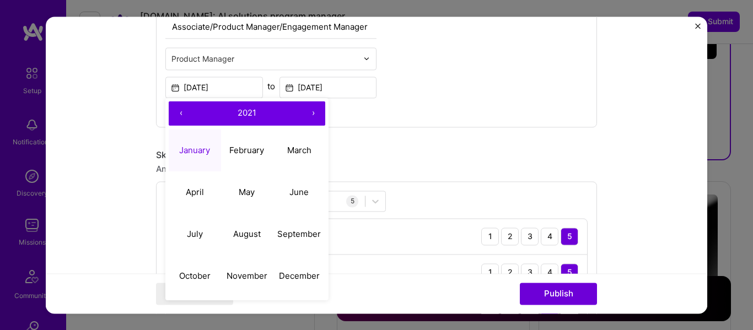
click at [311, 110] on button "›" at bounding box center [313, 113] width 24 height 24
click at [198, 148] on abbr "January" at bounding box center [194, 150] width 31 height 10
type input "[DATE]"
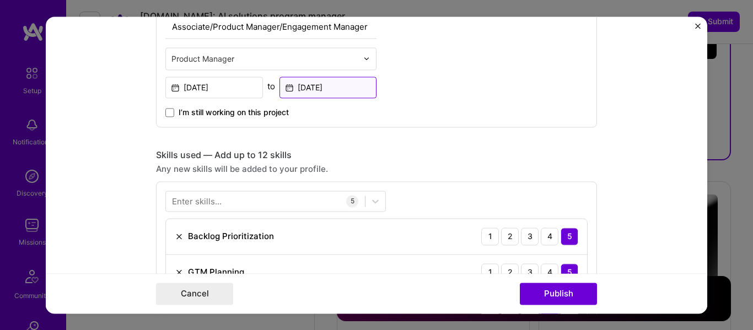
click at [339, 79] on input "[DATE]" at bounding box center [328, 87] width 98 height 21
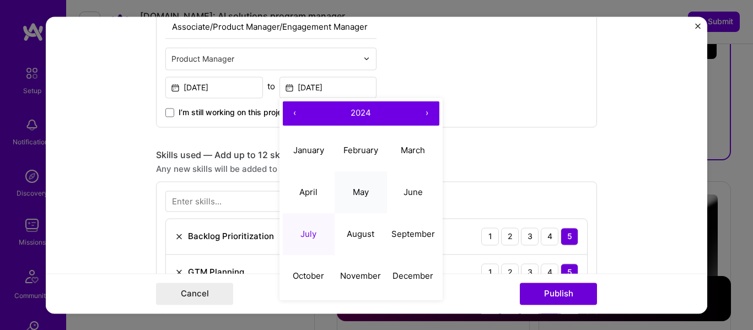
click at [355, 191] on abbr "May" at bounding box center [361, 192] width 16 height 10
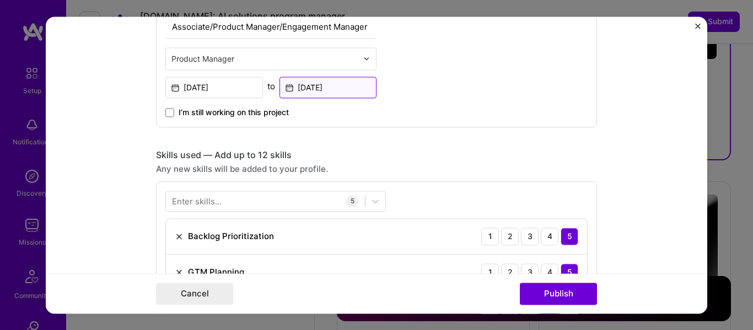
click at [308, 89] on input "[DATE]" at bounding box center [328, 87] width 98 height 21
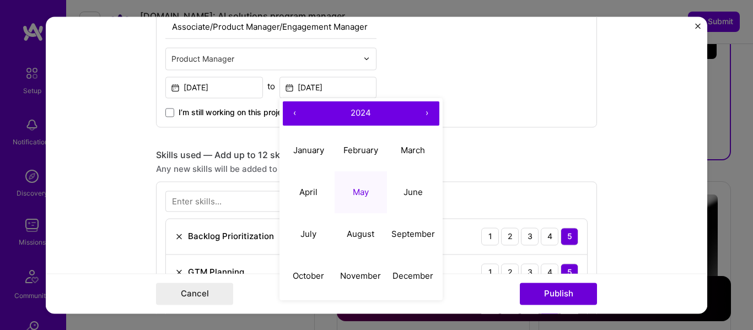
click at [291, 120] on button "‹" at bounding box center [295, 113] width 24 height 24
click at [347, 187] on button "May" at bounding box center [360, 192] width 52 height 42
type input "[DATE]"
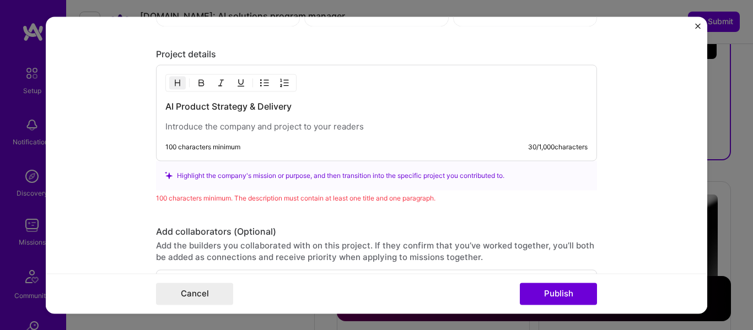
scroll to position [1025, 0]
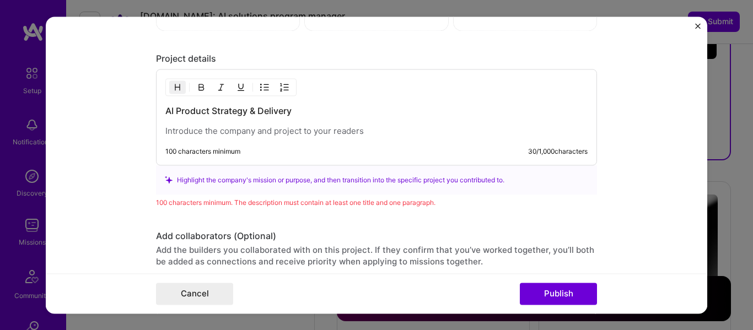
click at [213, 126] on p at bounding box center [376, 131] width 422 height 11
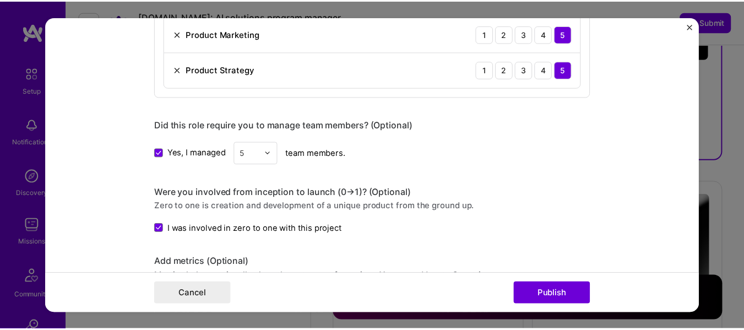
scroll to position [677, 0]
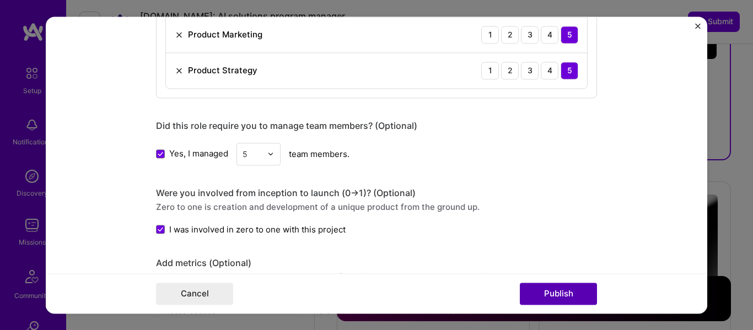
click at [571, 294] on button "Publish" at bounding box center [558, 294] width 77 height 22
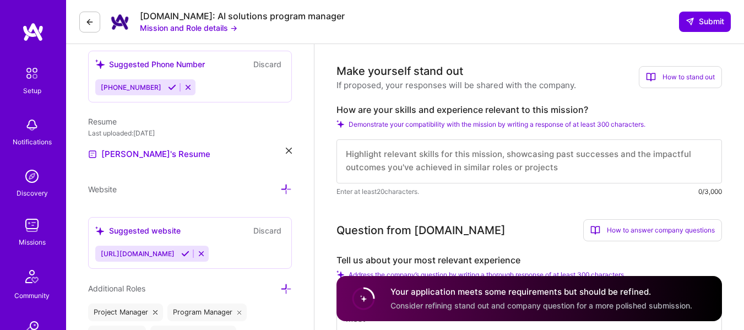
scroll to position [285, 0]
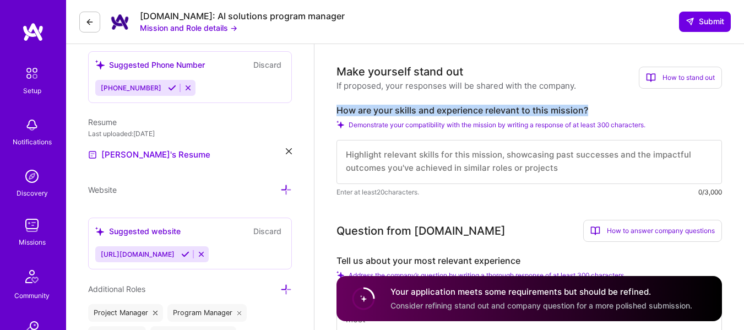
drag, startPoint x: 338, startPoint y: 107, endPoint x: 599, endPoint y: 111, distance: 261.7
click at [599, 111] on label "How are your skills and experience relevant to this mission?" at bounding box center [530, 111] width 386 height 12
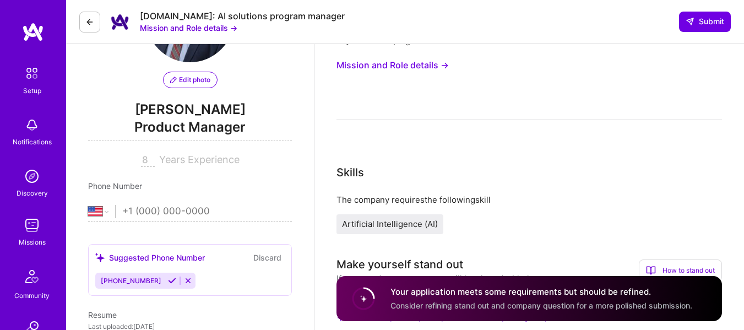
scroll to position [0, 0]
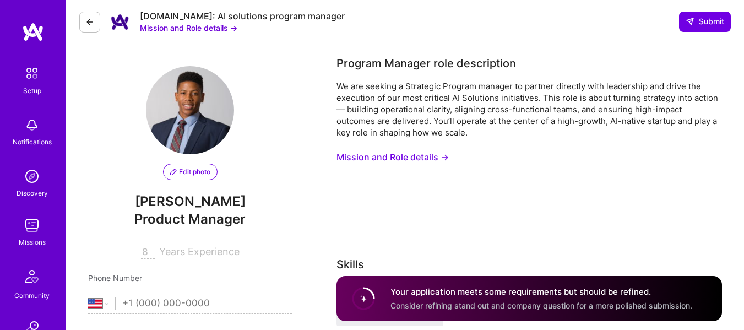
click at [420, 156] on button "Mission and Role details →" at bounding box center [393, 157] width 112 height 20
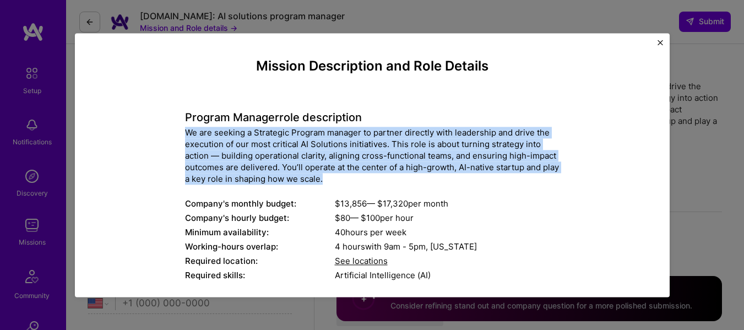
drag, startPoint x: 341, startPoint y: 181, endPoint x: 169, endPoint y: 133, distance: 179.0
copy div "We are seeking a Strategic Program manager to partner directly with leadership …"
click at [660, 42] on img "Close" at bounding box center [661, 43] width 6 height 6
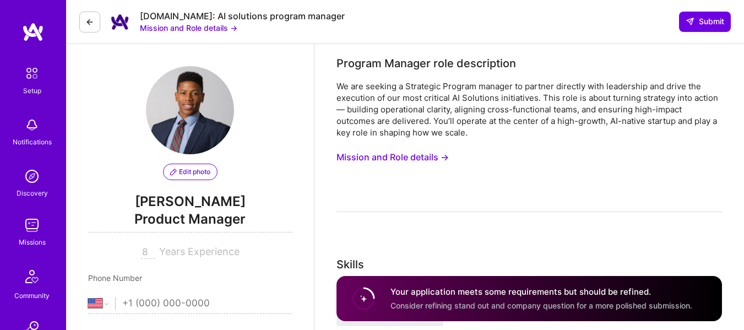
click at [434, 161] on button "Mission and Role details →" at bounding box center [393, 157] width 112 height 20
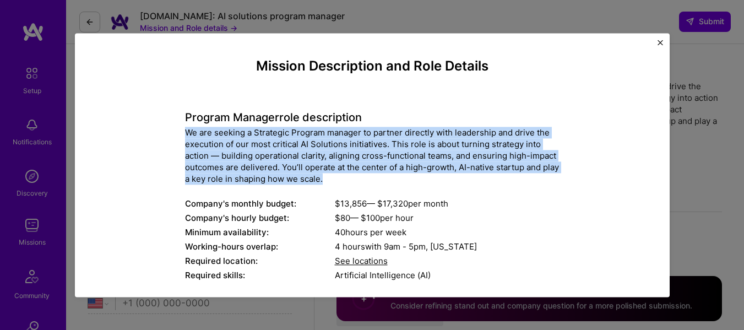
drag, startPoint x: 344, startPoint y: 178, endPoint x: 163, endPoint y: 132, distance: 187.0
copy div "We are seeking a Strategic Program manager to partner directly with leadership …"
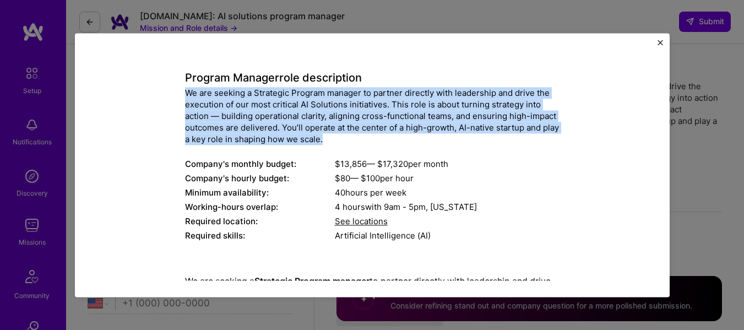
scroll to position [39, 0]
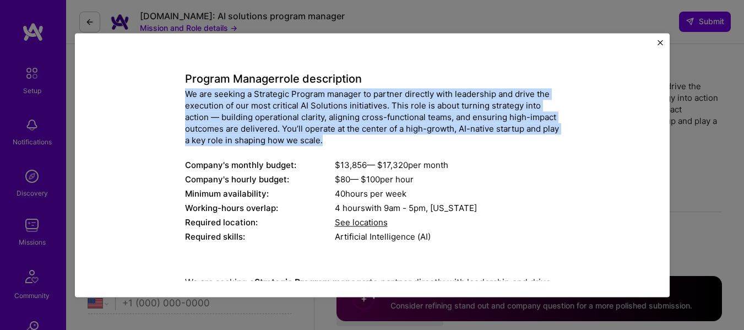
click at [263, 129] on div "We are seeking a Strategic Program manager to partner directly with leadership …" at bounding box center [372, 117] width 375 height 58
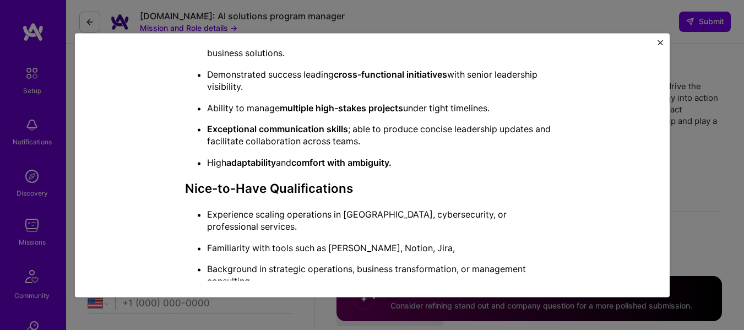
scroll to position [753, 0]
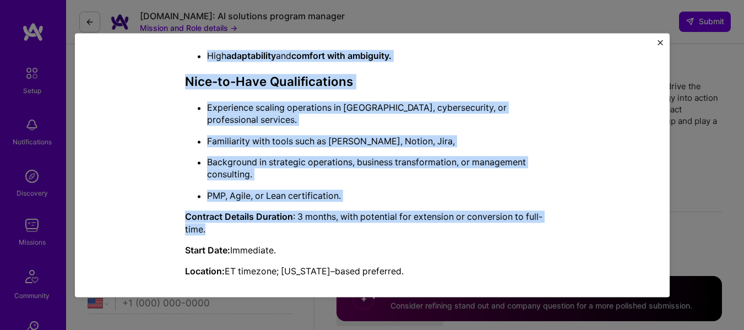
drag, startPoint x: 183, startPoint y: 98, endPoint x: 352, endPoint y: 223, distance: 210.4
copy div "Lo ips dolorsi a Consectet Adipisc elitsed do eiusmod temporin utla etdolorema …"
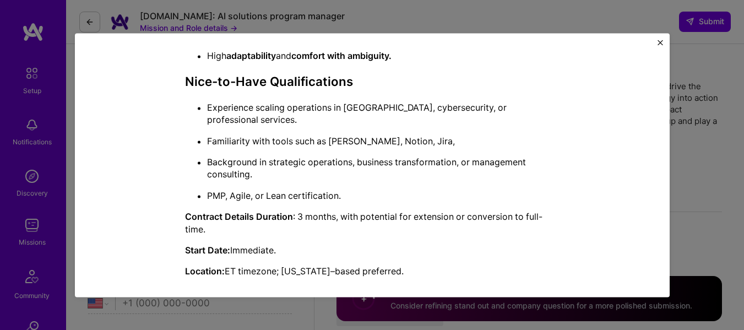
click at [688, 159] on div "Mission Description and Role Details Program Manager role description We are se…" at bounding box center [372, 165] width 744 height 330
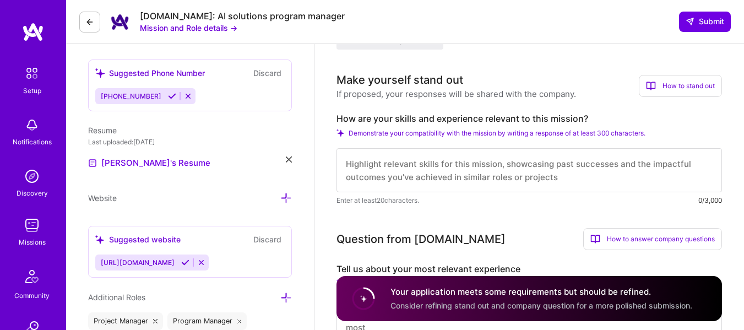
scroll to position [273, 0]
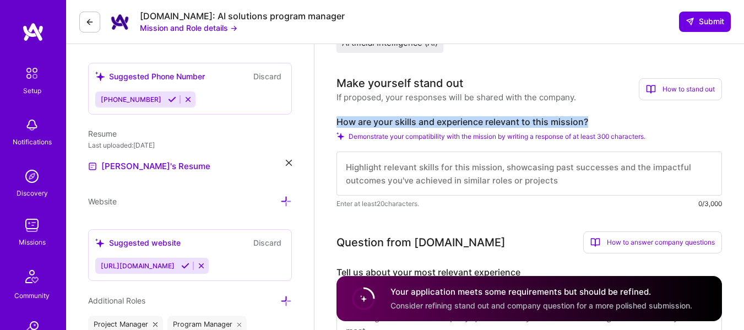
drag, startPoint x: 336, startPoint y: 119, endPoint x: 631, endPoint y: 121, distance: 295.3
copy label "How are your skills and experience relevant to this mission?"
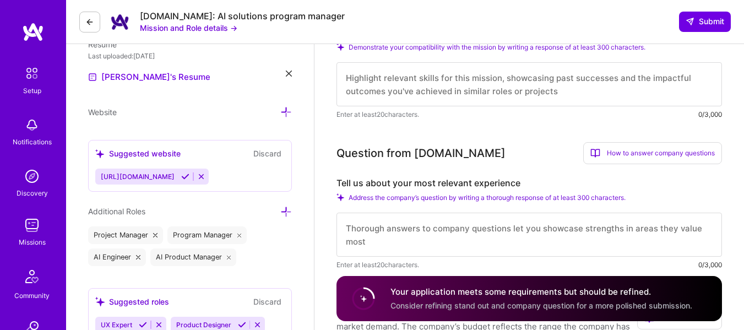
scroll to position [363, 0]
drag, startPoint x: 336, startPoint y: 181, endPoint x: 547, endPoint y: 183, distance: 211.6
copy label "Tell us about your most relevant experience"
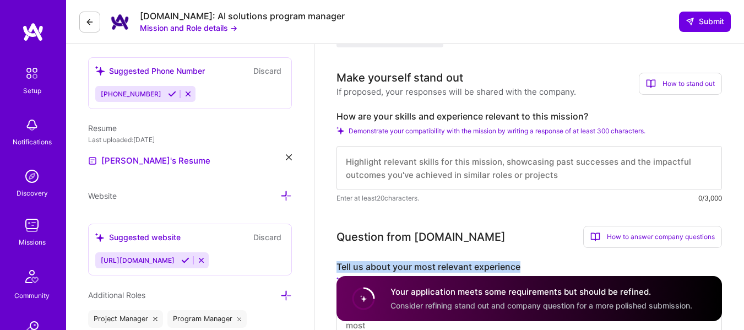
scroll to position [278, 0]
click at [375, 167] on textarea at bounding box center [530, 169] width 386 height 44
paste textarea "My background aligns closely with this mission. I have 8 years of cross-functio…"
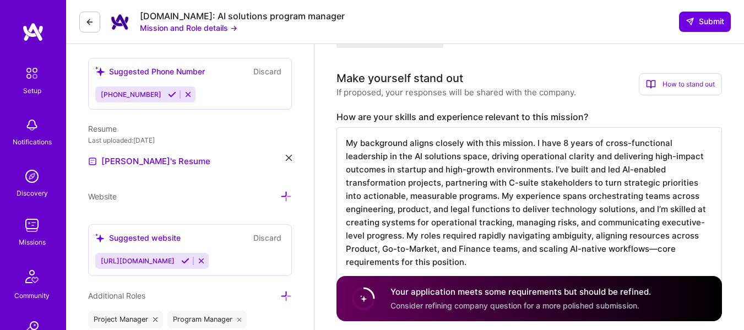
type textarea "My background aligns closely with this mission. I have 8 years of cross-functio…"
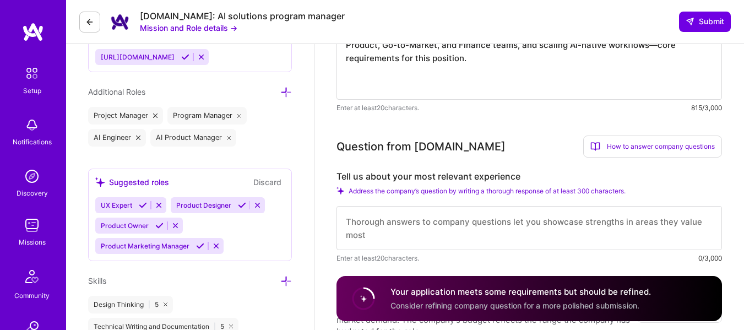
scroll to position [564, 0]
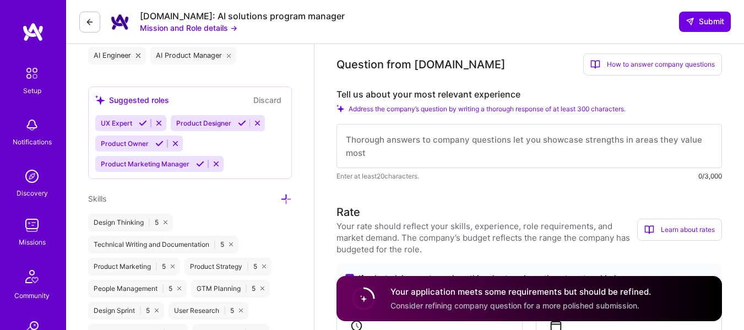
paste textarea "In my recent role as an independent consultant and Senior Product Manager at [P…"
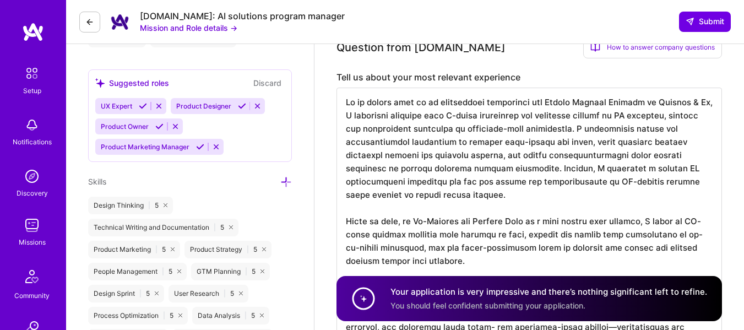
scroll to position [582, 0]
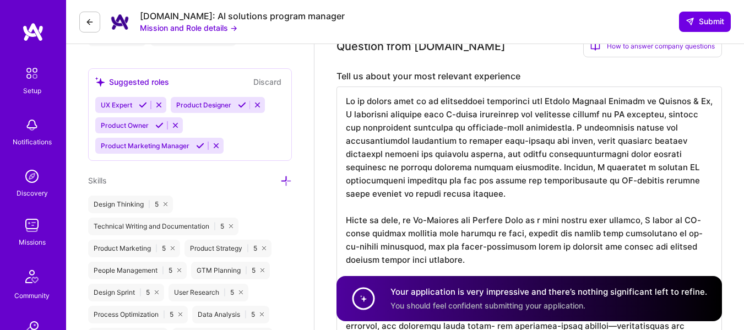
click at [657, 98] on textarea at bounding box center [530, 221] width 386 height 269
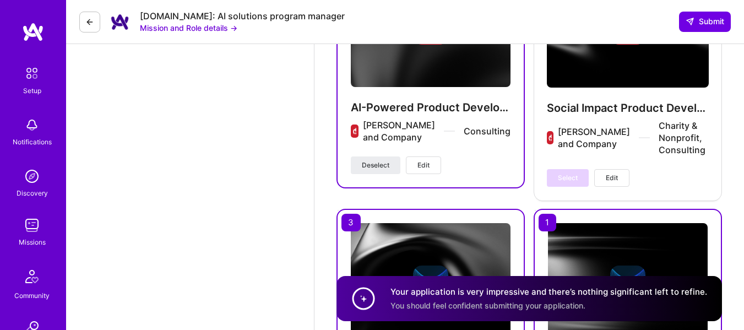
scroll to position [1736, 0]
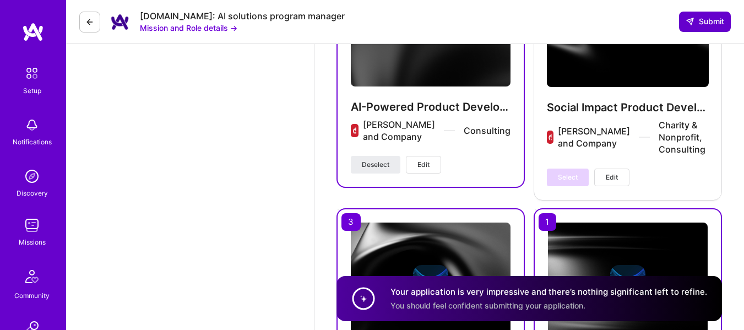
type textarea "In my recent role as an independent consultant and Senior Product Manager worki…"
click at [711, 20] on span "Submit" at bounding box center [705, 21] width 39 height 11
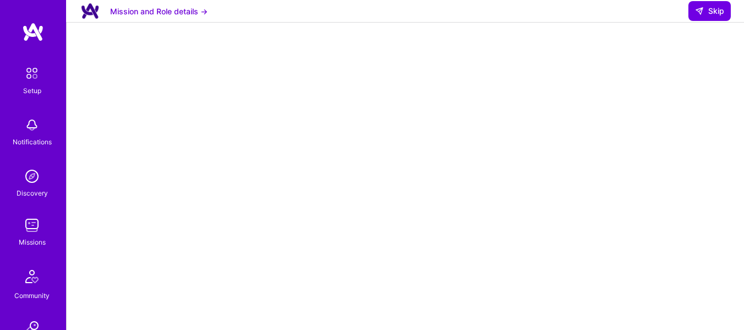
scroll to position [220, 0]
select select "US"
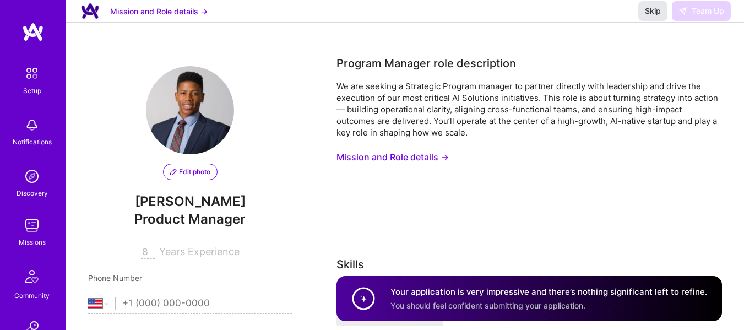
click at [652, 17] on span "Skip" at bounding box center [653, 11] width 16 height 11
click at [650, 17] on span "Skip" at bounding box center [653, 11] width 16 height 11
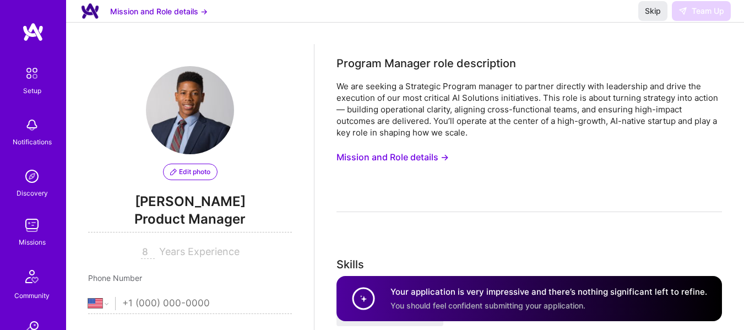
click at [686, 15] on div "Skip Team Up" at bounding box center [685, 11] width 93 height 20
click at [647, 17] on span "Skip" at bounding box center [653, 11] width 16 height 11
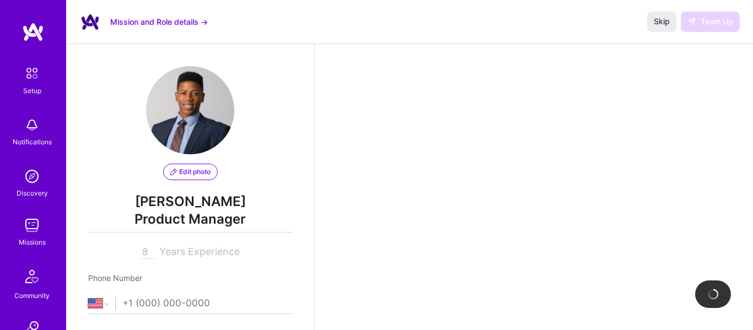
select select "US"
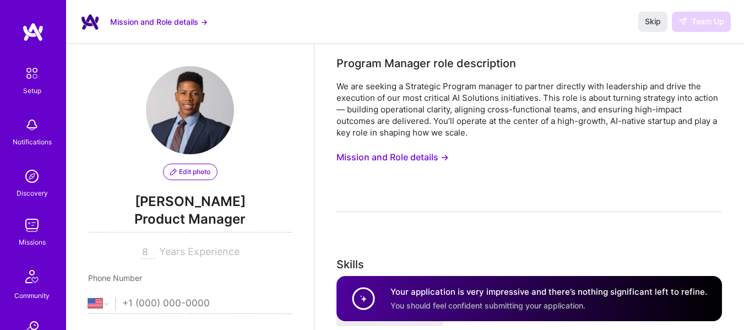
click at [556, 311] on div "Your application is very impressive and there’s nothing significant left to ref…" at bounding box center [549, 298] width 317 height 25
click at [657, 23] on span "Skip" at bounding box center [653, 21] width 16 height 11
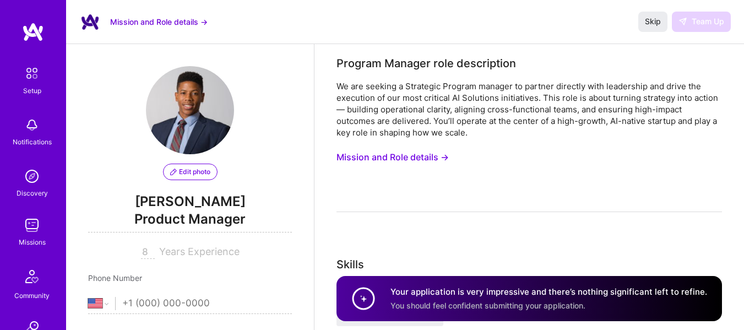
click at [168, 24] on button "Mission and Role details →" at bounding box center [159, 22] width 98 height 12
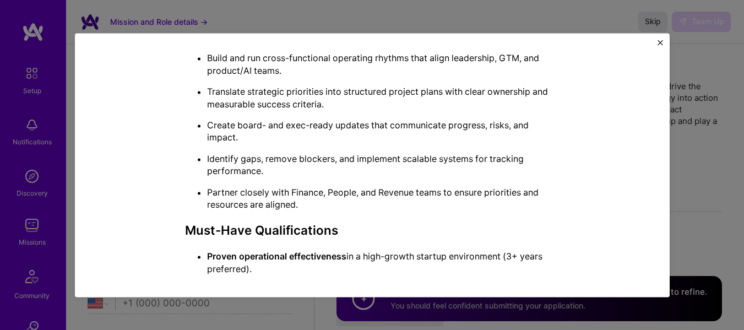
scroll to position [755, 0]
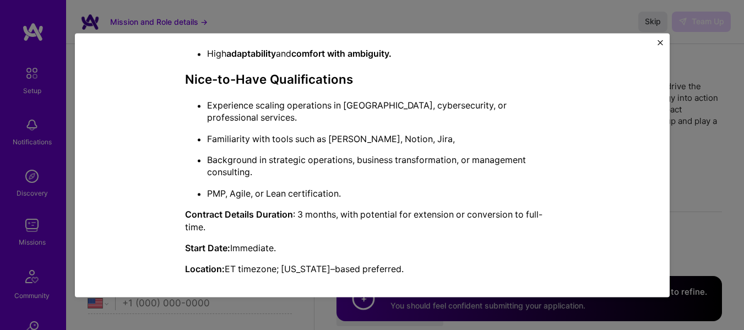
click at [689, 197] on div "Mission Description and Role Details Program Manager role description We are se…" at bounding box center [372, 165] width 744 height 330
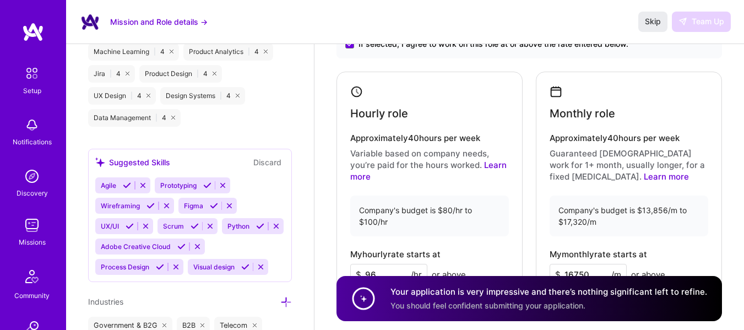
scroll to position [988, 0]
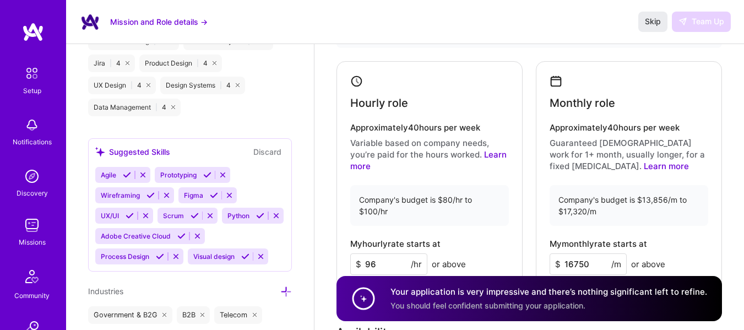
click at [612, 302] on div "Your application is very impressive and there’s nothing significant left to ref…" at bounding box center [549, 298] width 317 height 25
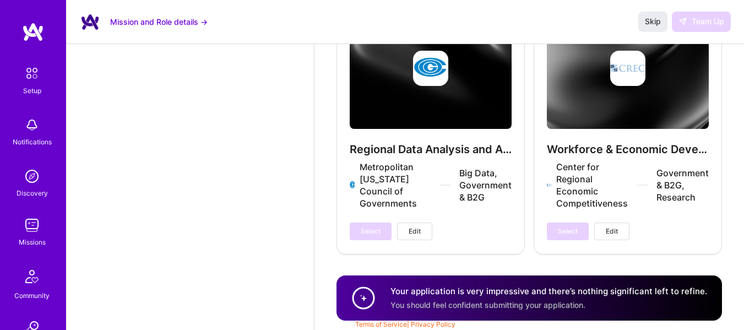
scroll to position [2181, 0]
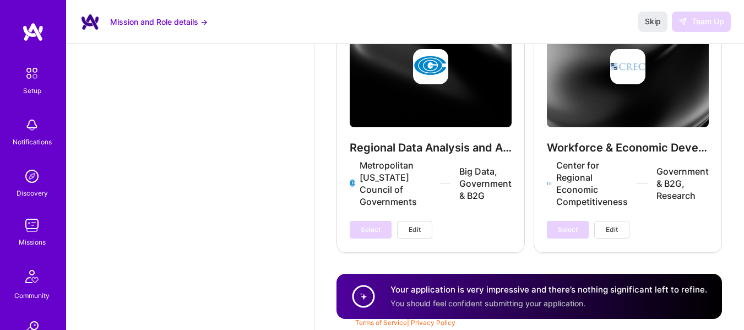
click at [23, 216] on img at bounding box center [32, 225] width 22 height 22
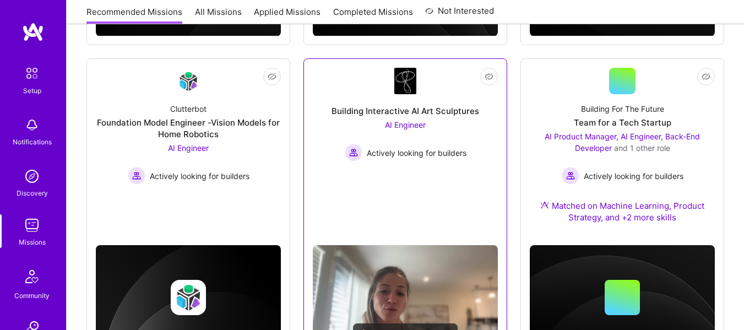
scroll to position [396, 0]
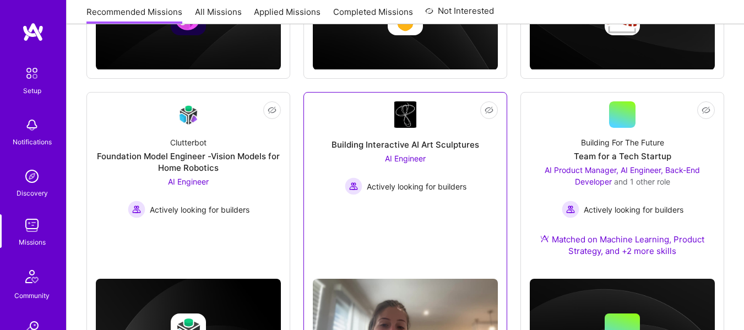
click at [401, 174] on div "AI Engineer Actively looking for builders" at bounding box center [406, 174] width 122 height 42
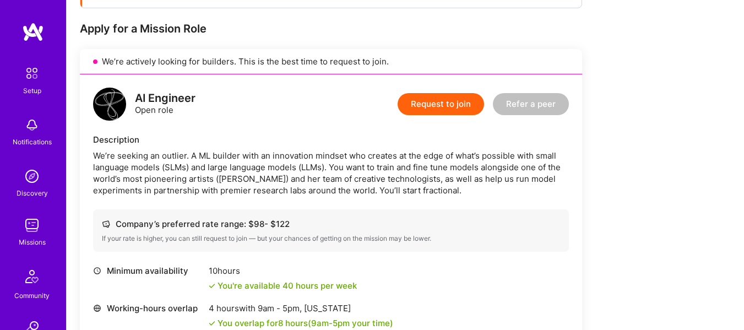
scroll to position [180, 0]
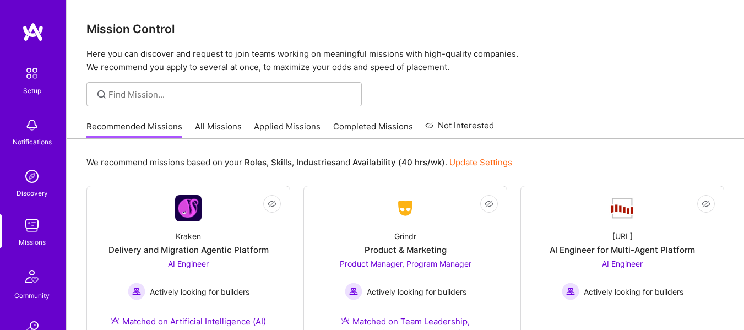
click at [225, 119] on div "Recommended Missions All Missions Applied Missions Completed Missions Not Inter…" at bounding box center [291, 127] width 408 height 24
click at [225, 128] on link "All Missions" at bounding box center [218, 130] width 47 height 18
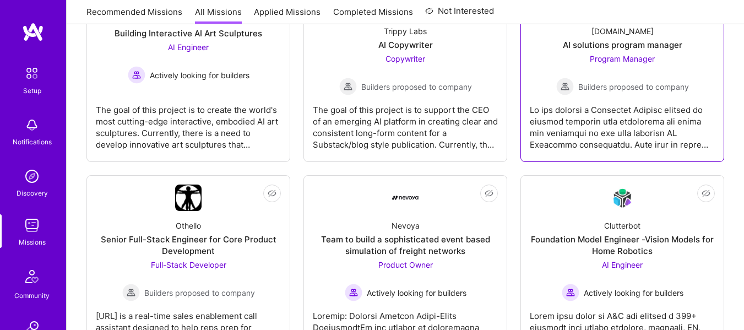
scroll to position [771, 0]
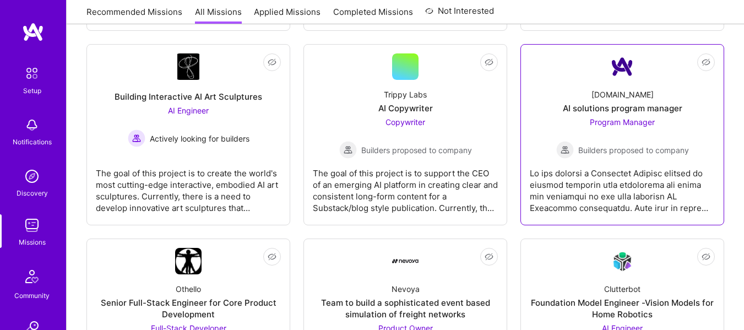
click at [612, 153] on span "Builders proposed to company" at bounding box center [634, 150] width 111 height 12
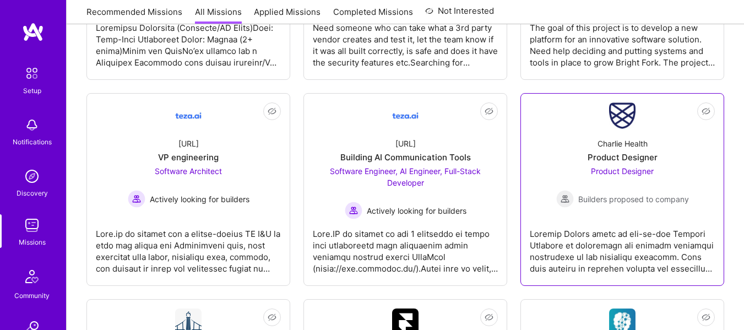
scroll to position [1532, 0]
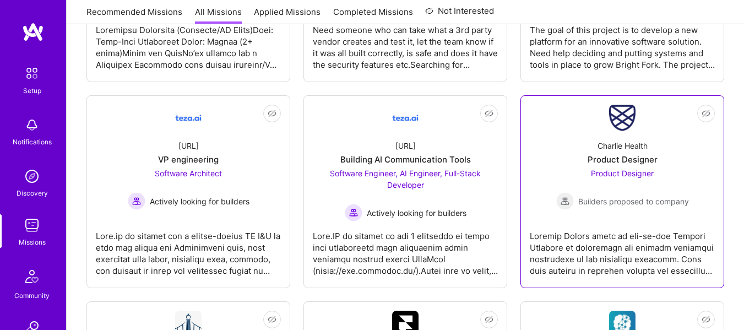
click at [618, 226] on div at bounding box center [622, 248] width 185 height 55
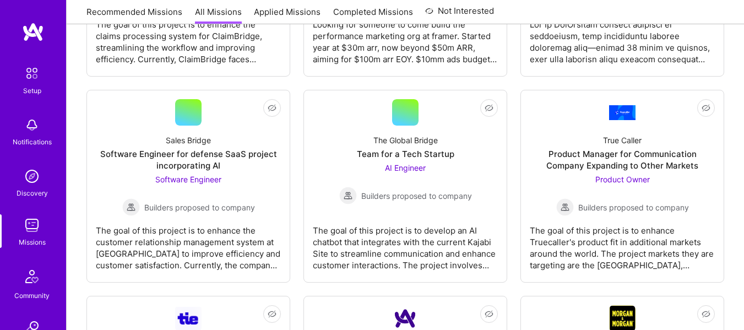
scroll to position [1842, 0]
